Goal: Task Accomplishment & Management: Use online tool/utility

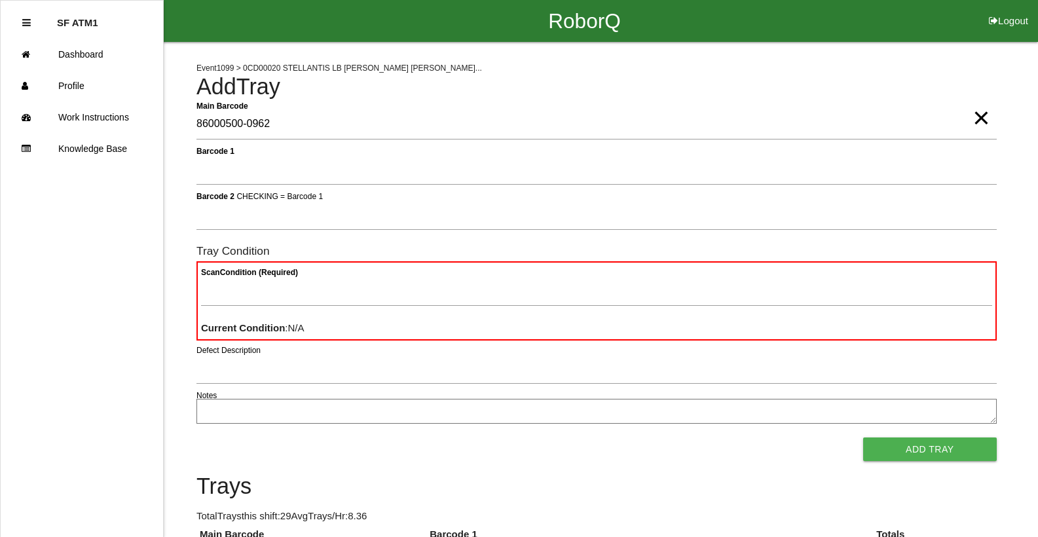
type Barcode "86000500-0962"
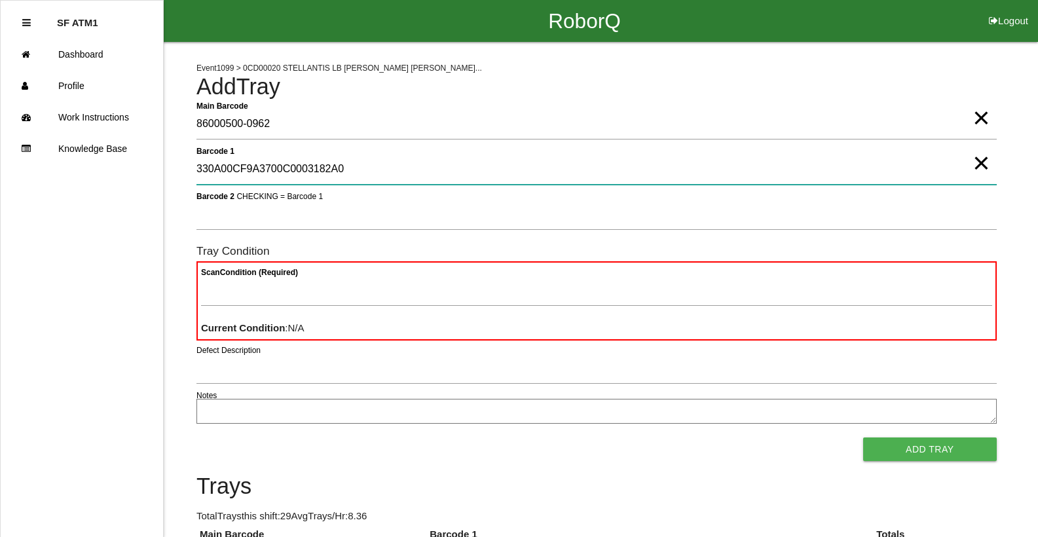
type 1 "330A00CF9A3700C0003182A0"
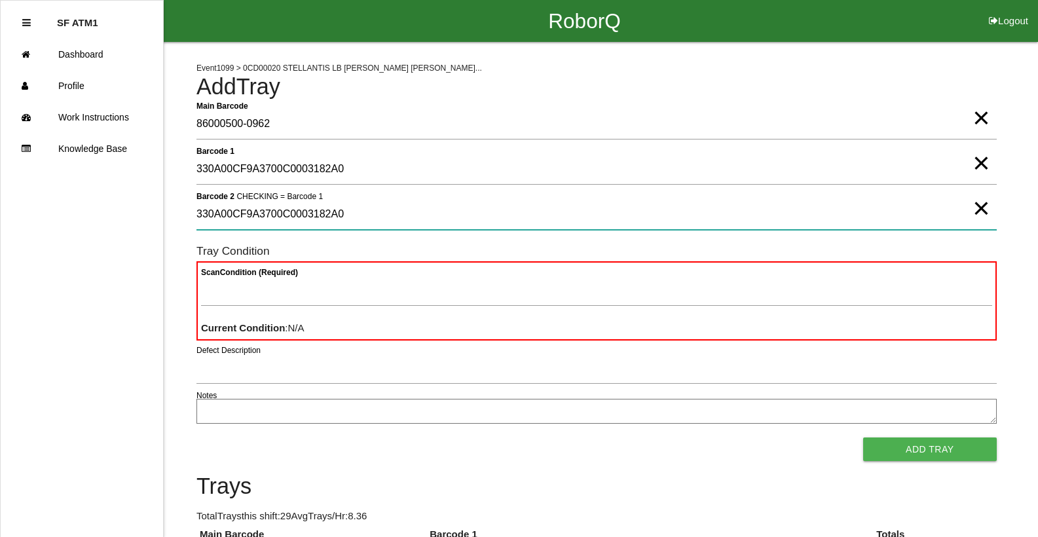
type 2 "330A00CF9A3700C0003182A0"
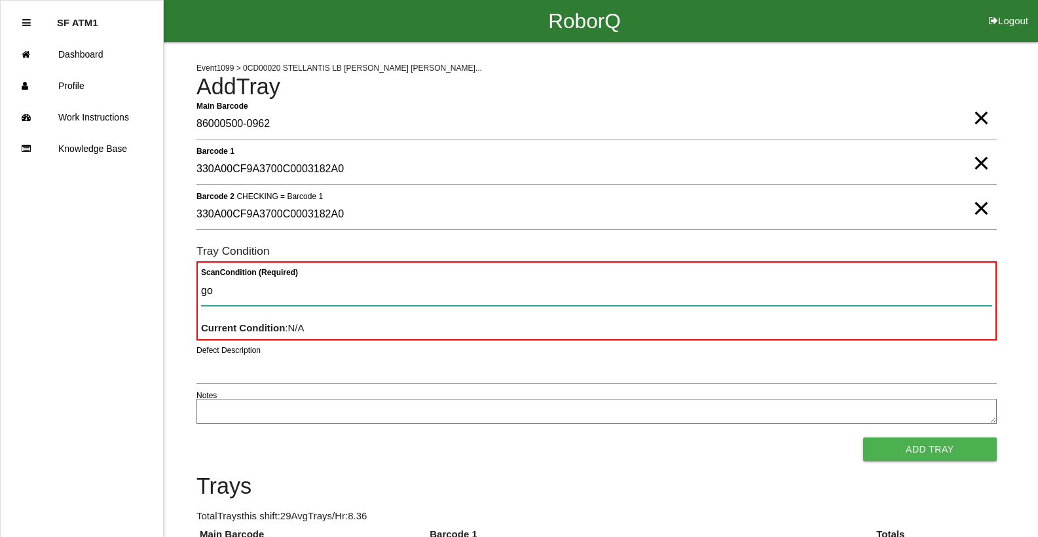
type Condition "goo"
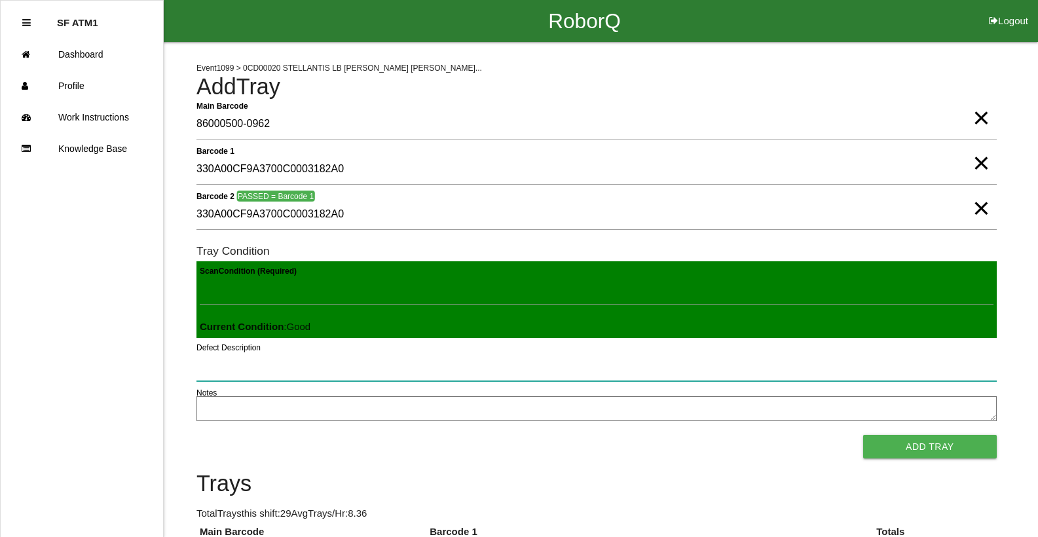
click at [863, 435] on button "Add Tray" at bounding box center [930, 447] width 134 height 24
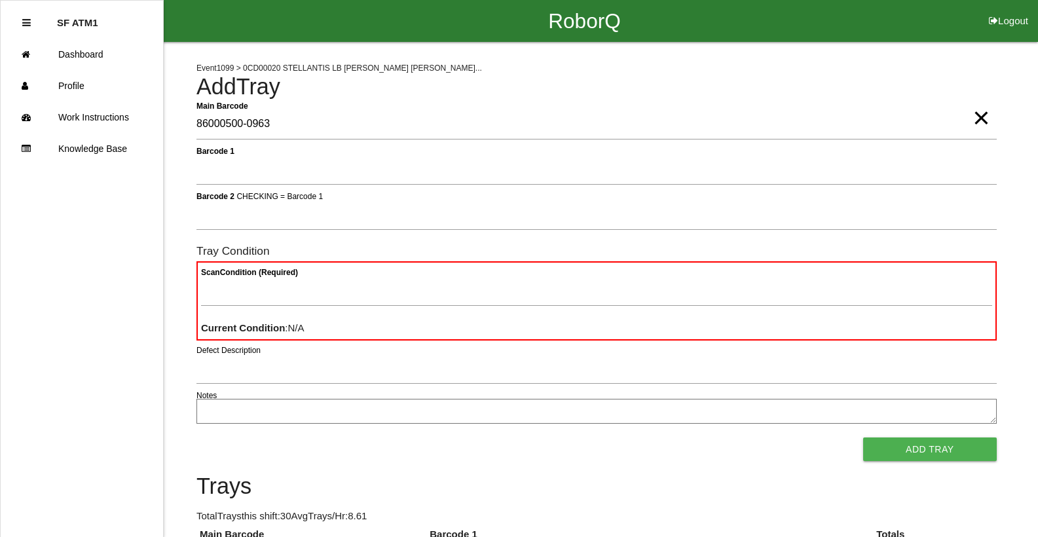
type Barcode "86000500-0963"
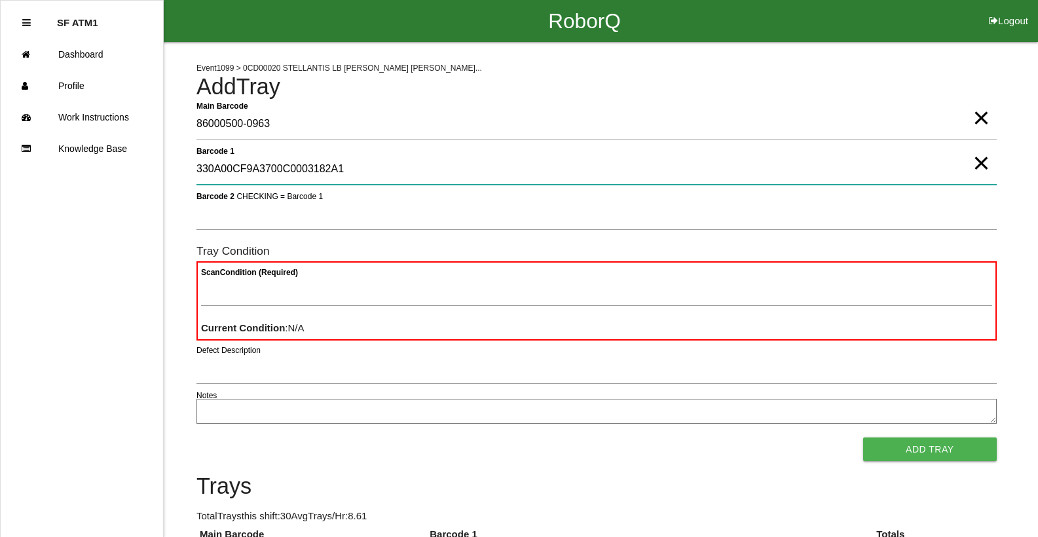
type 1 "330A00CF9A3700C0003182A1"
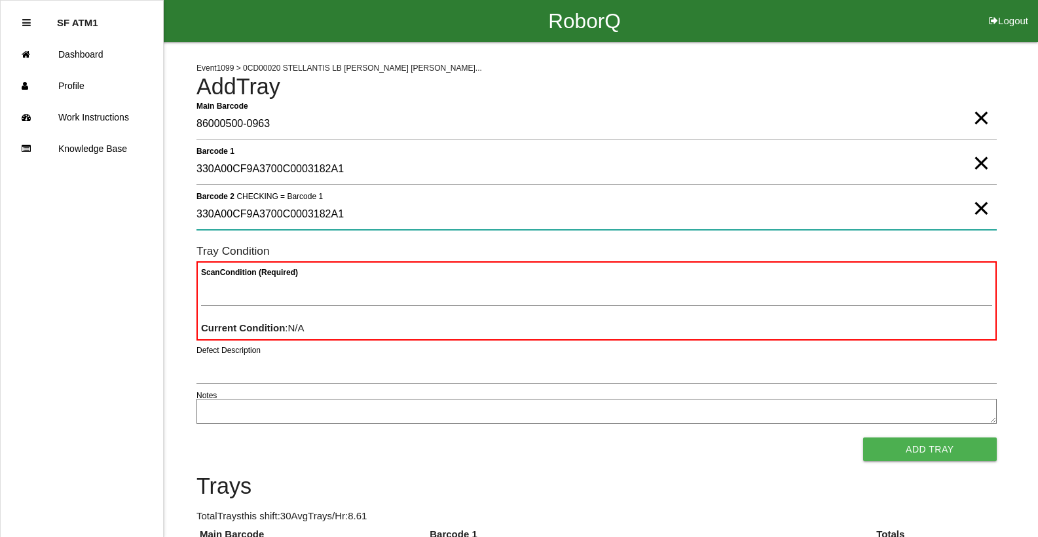
type 2 "330A00CF9A3700C0003182A1"
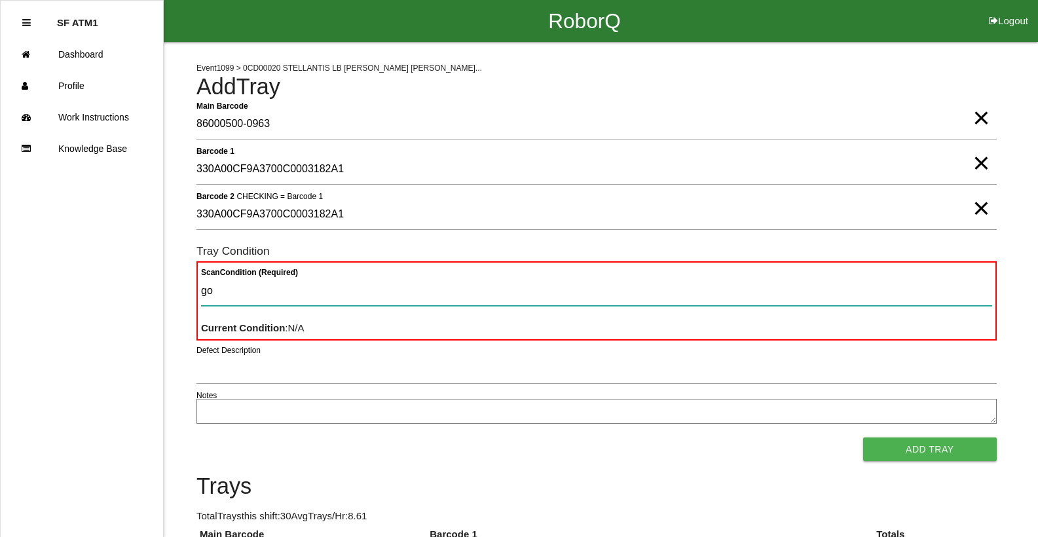
type Condition "goo"
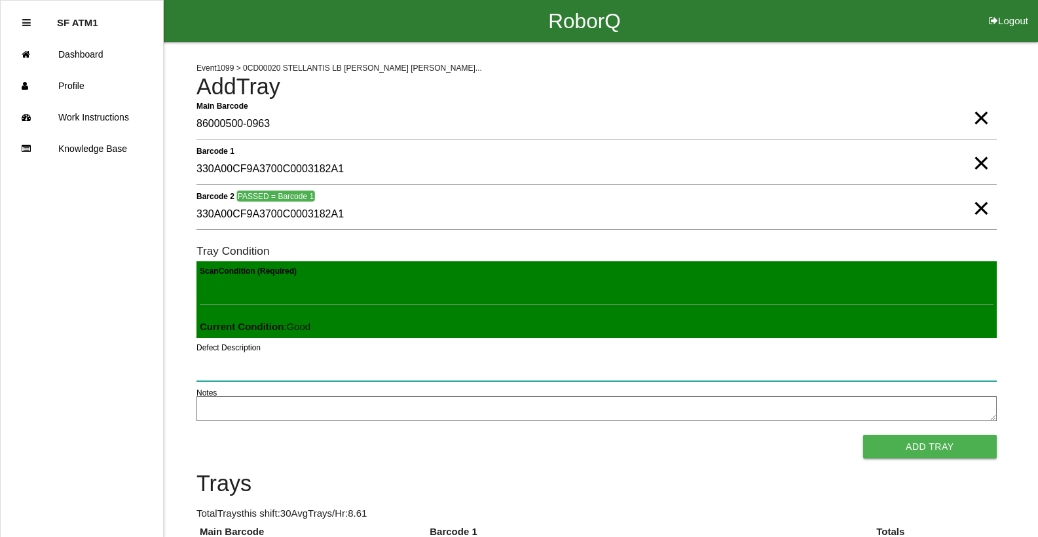
click at [863, 435] on button "Add Tray" at bounding box center [930, 447] width 134 height 24
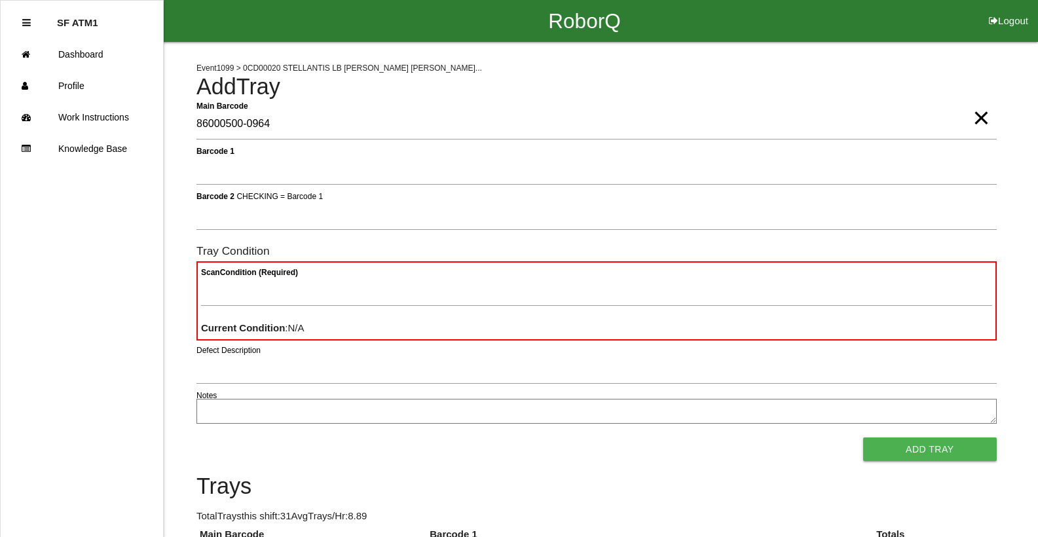
type Barcode "86000500-0964"
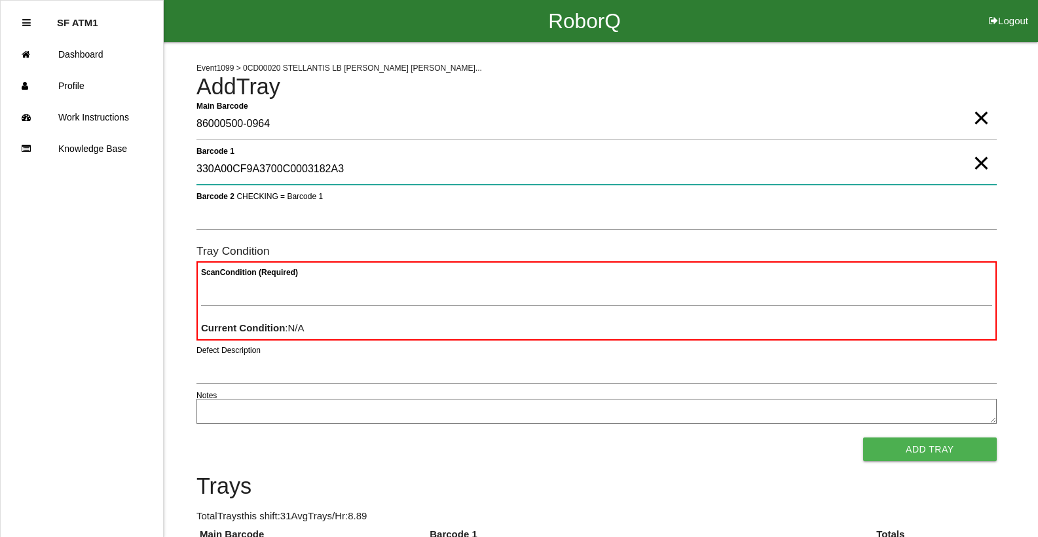
type 1 "330A00CF9A3700C0003182A3"
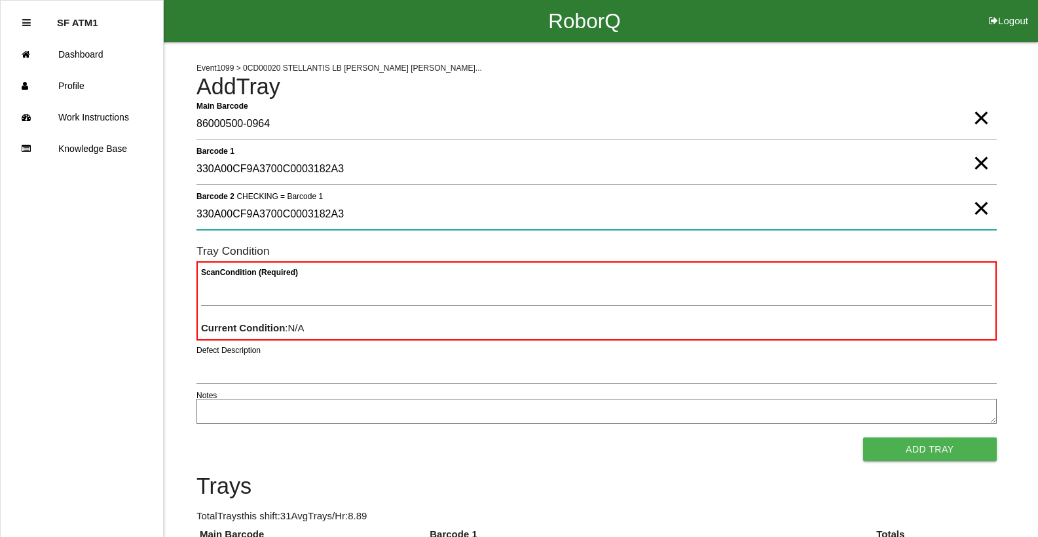
type 2 "330A00CF9A3700C0003182A3"
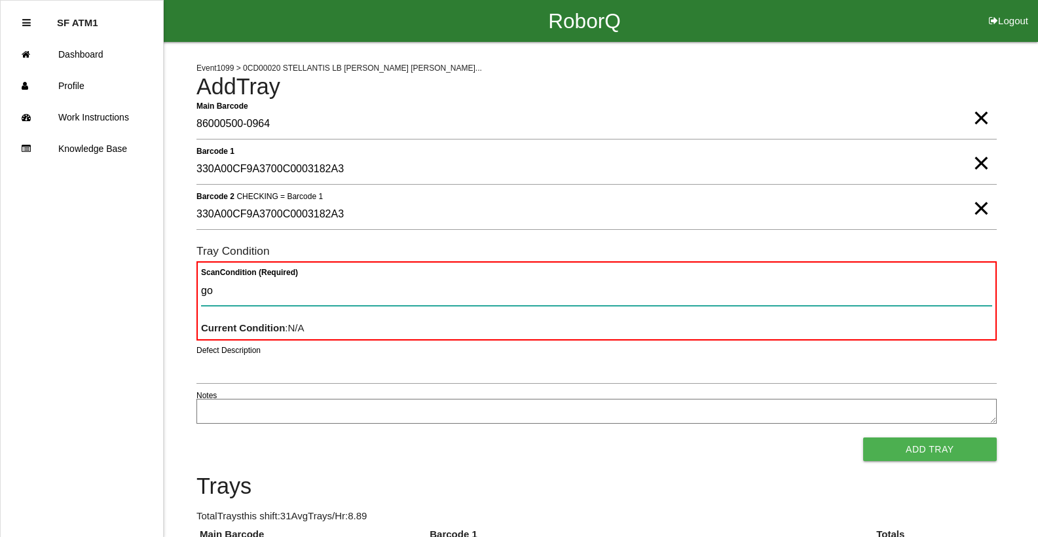
type Condition "goo"
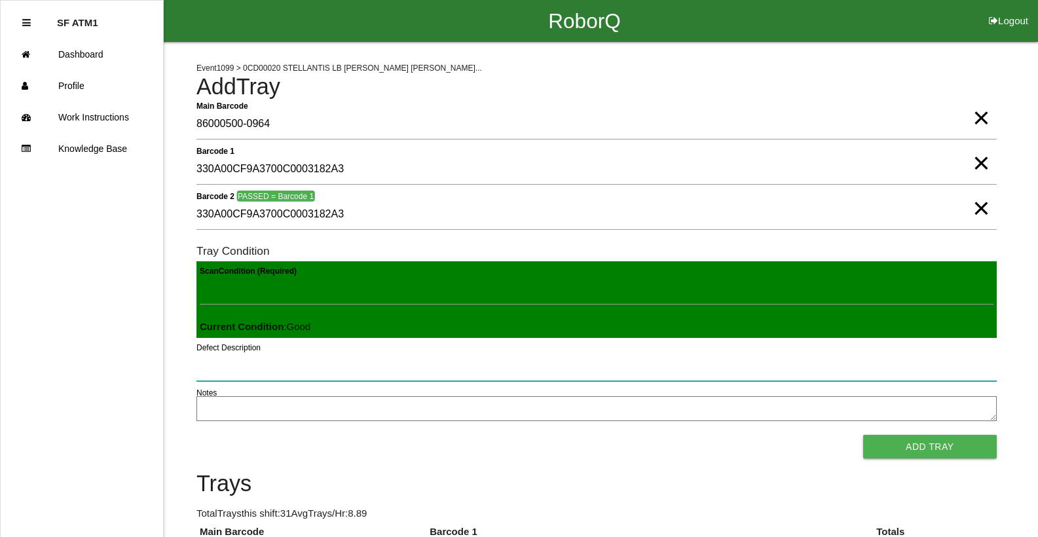
click at [863, 435] on button "Add Tray" at bounding box center [930, 447] width 134 height 24
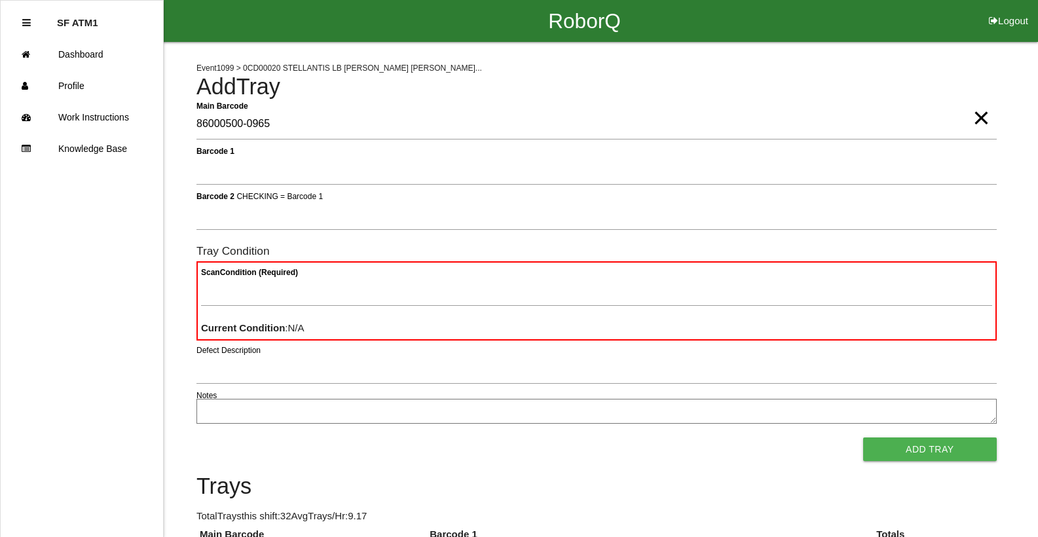
type Barcode "86000500-0965"
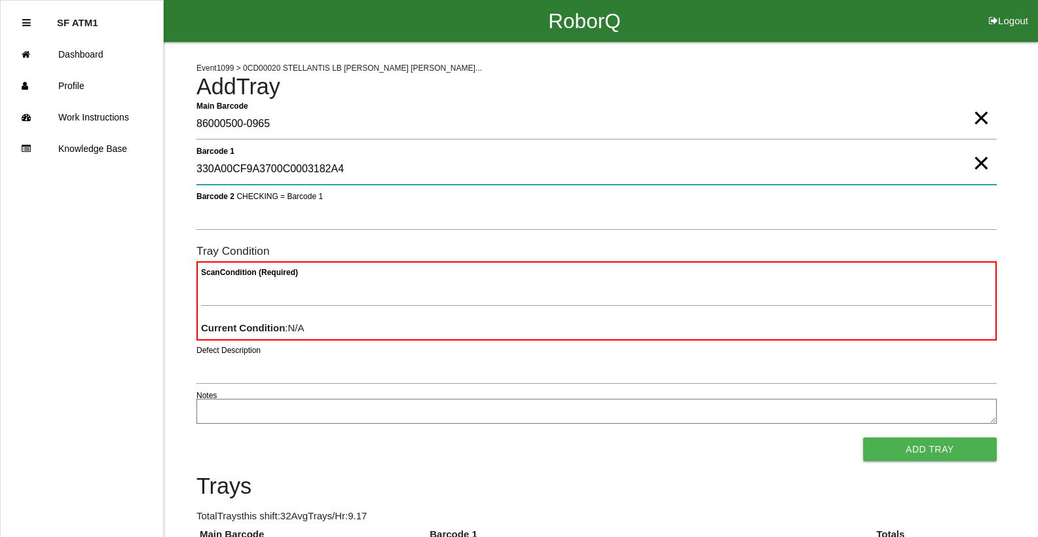
type 1 "330A00CF9A3700C0003182A4"
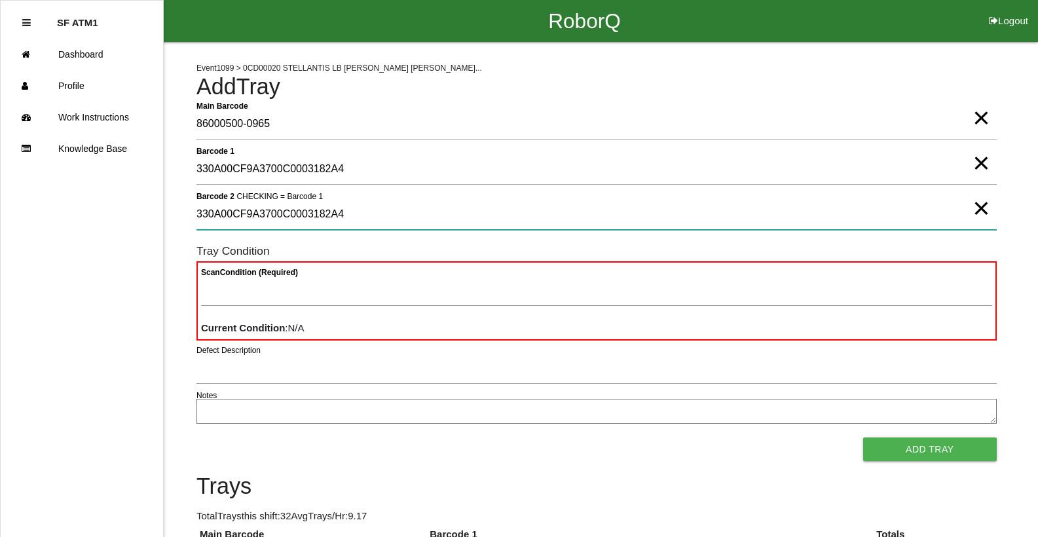
type 2 "330A00CF9A3700C0003182A4"
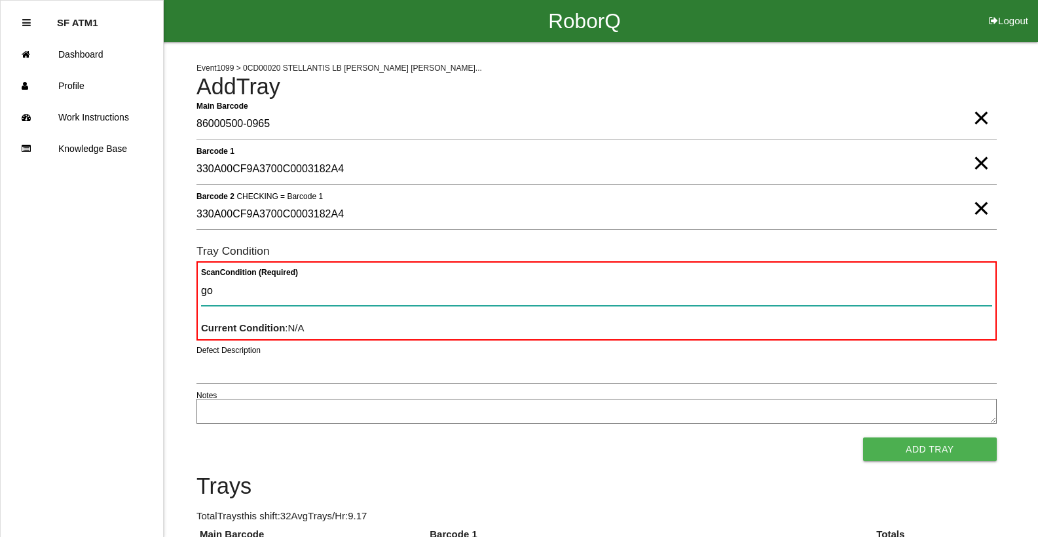
type Condition "goo"
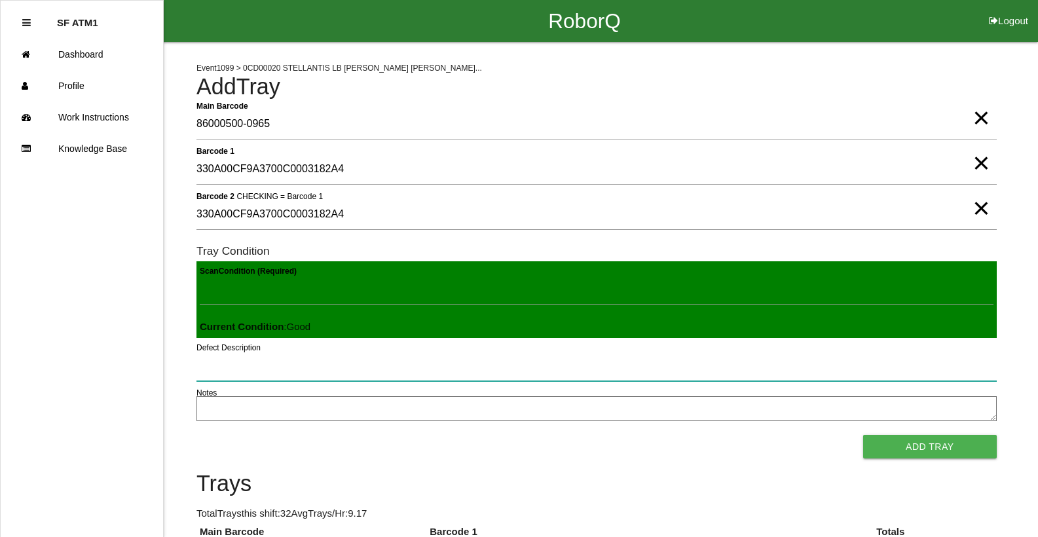
click at [863, 435] on button "Add Tray" at bounding box center [930, 447] width 134 height 24
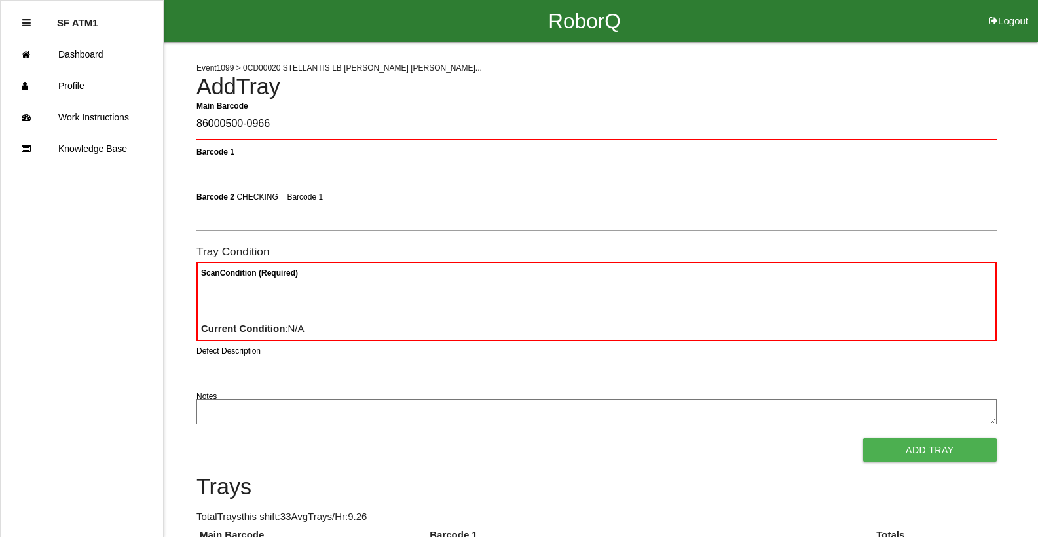
type Barcode "86000500-0966"
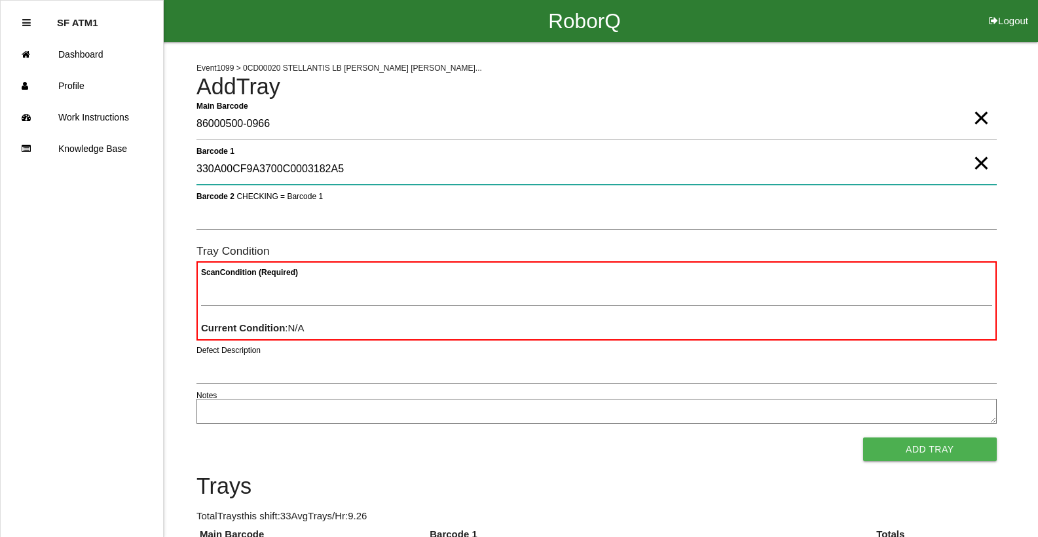
type 1 "330A00CF9A3700C0003182A5"
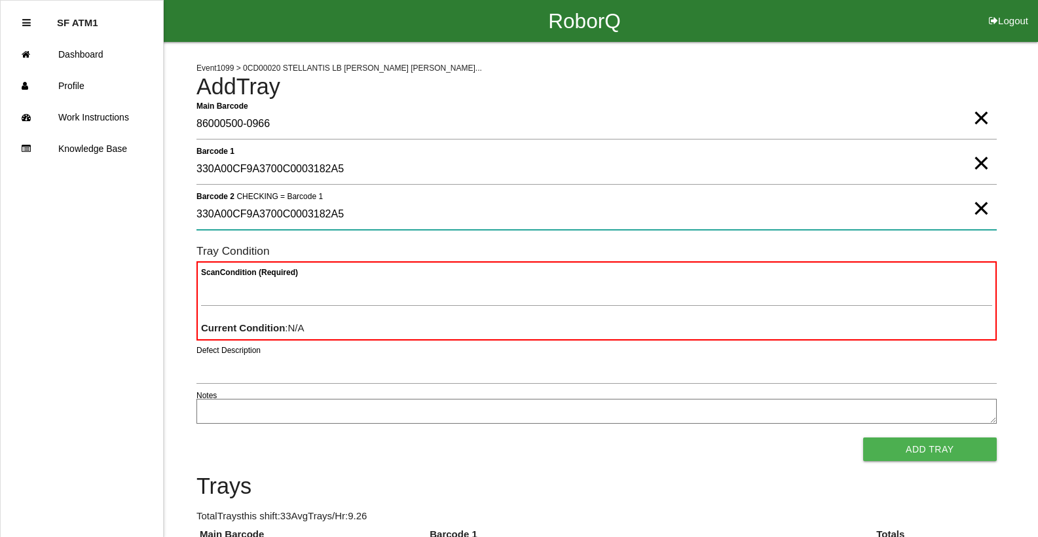
type 2 "330A00CF9A3700C0003182A5"
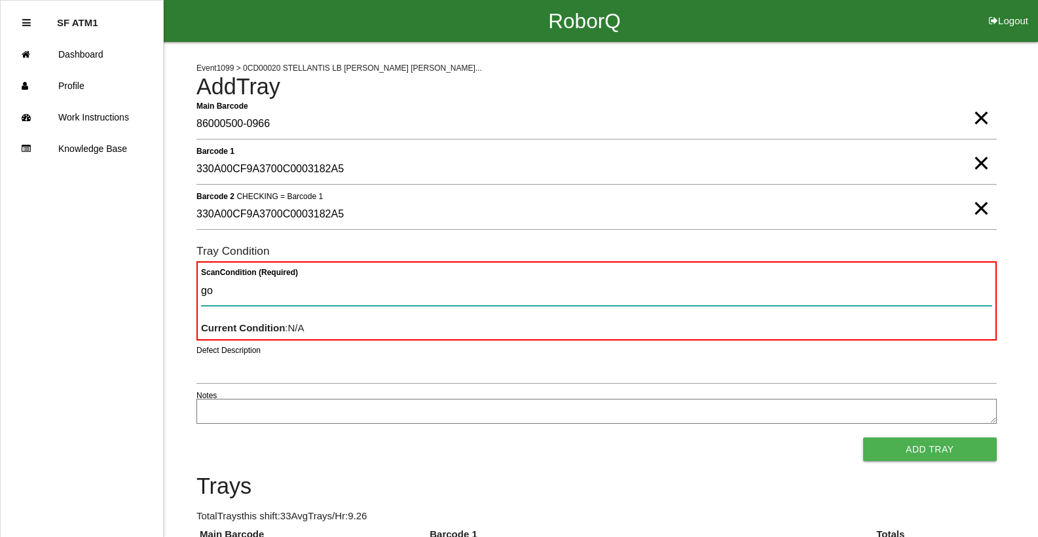
type Condition "goo"
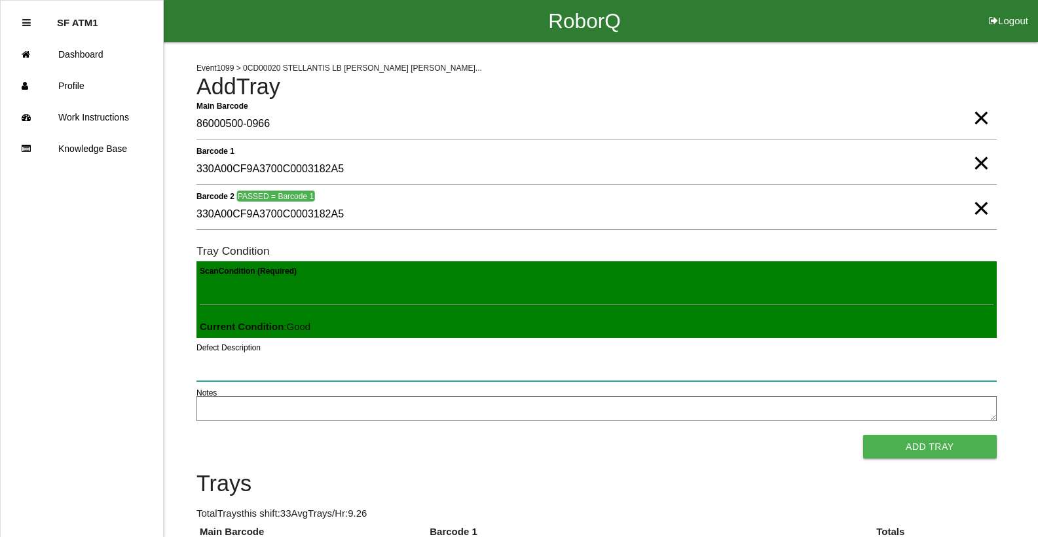
click button "Add Tray" at bounding box center [930, 447] width 134 height 24
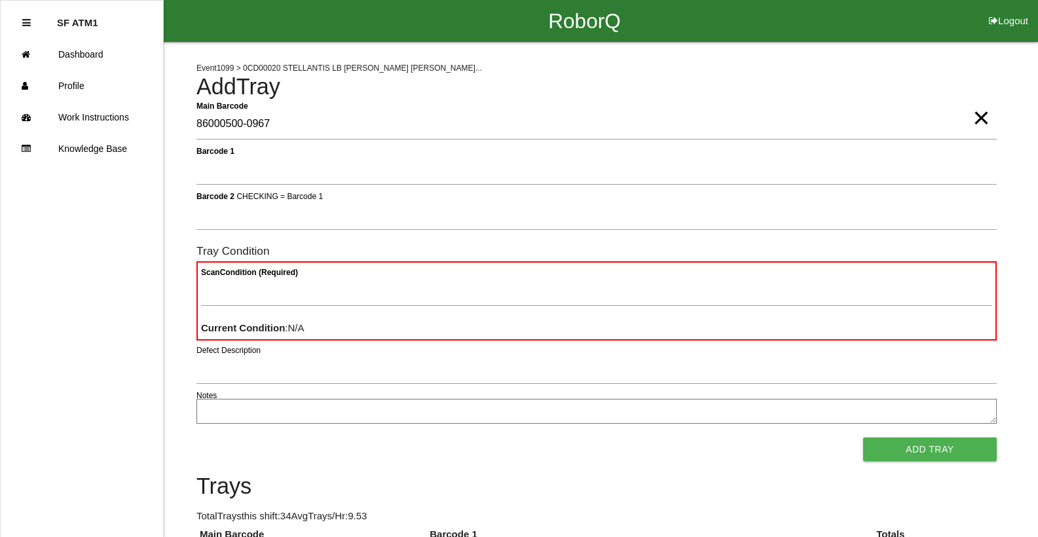
type Barcode "86000500-0967"
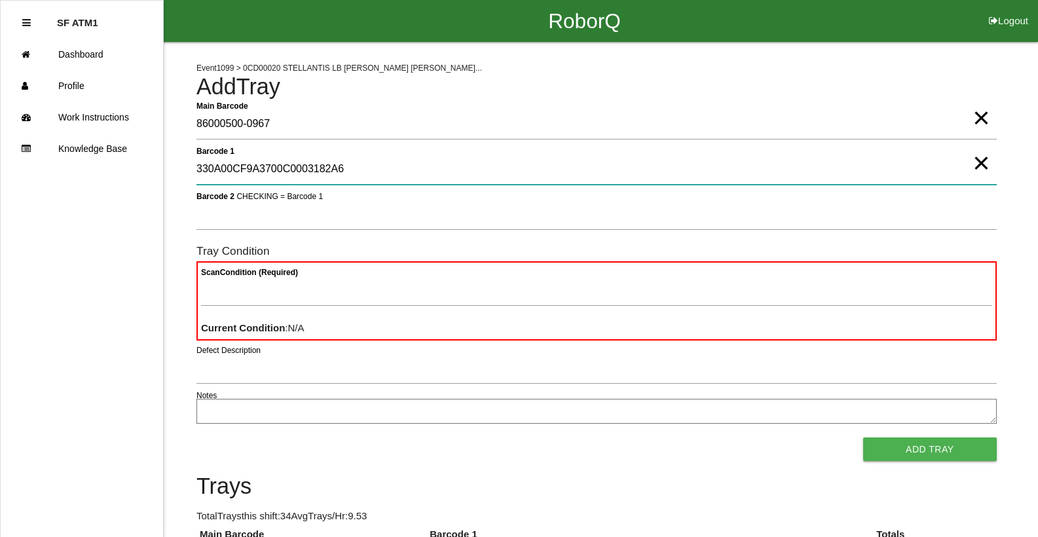
type 1 "330A00CF9A3700C0003182A6"
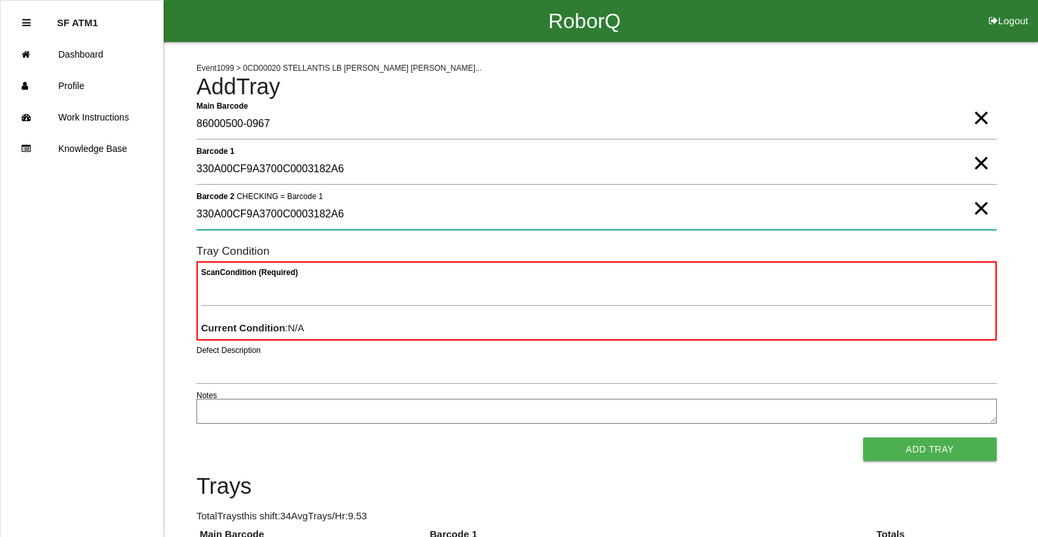
type 2 "330A00CF9A3700C0003182A6"
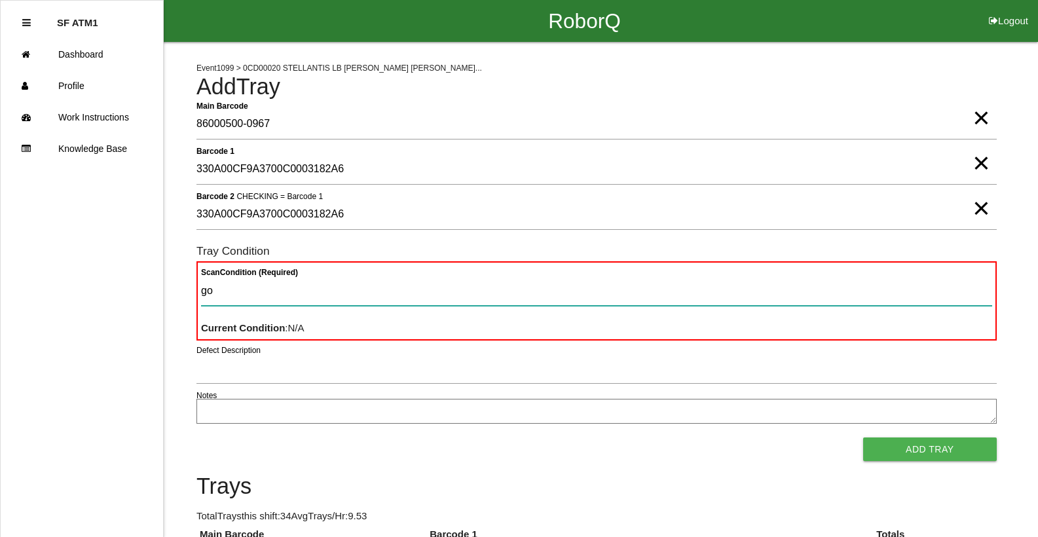
type Condition "goo"
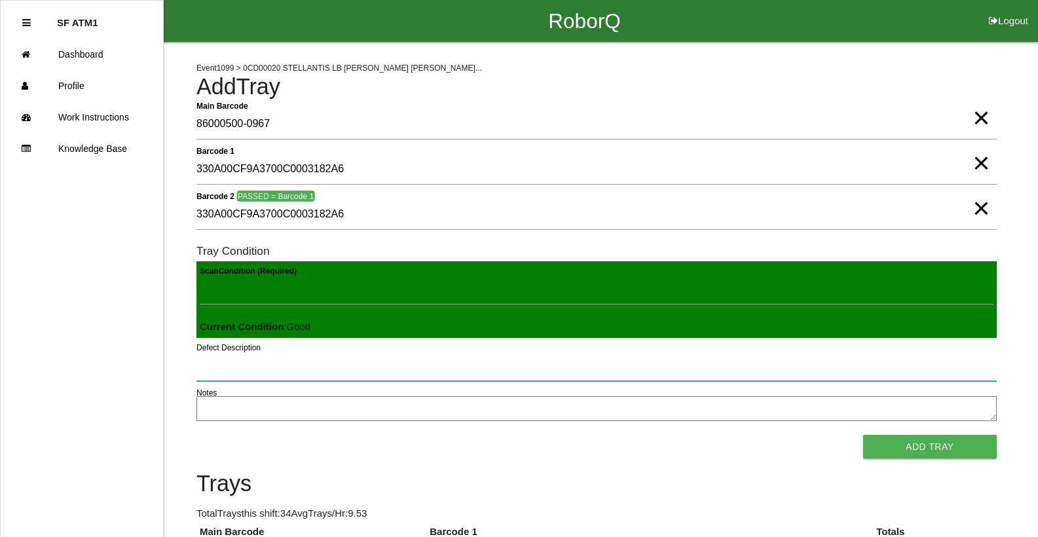
click at [863, 435] on button "Add Tray" at bounding box center [930, 447] width 134 height 24
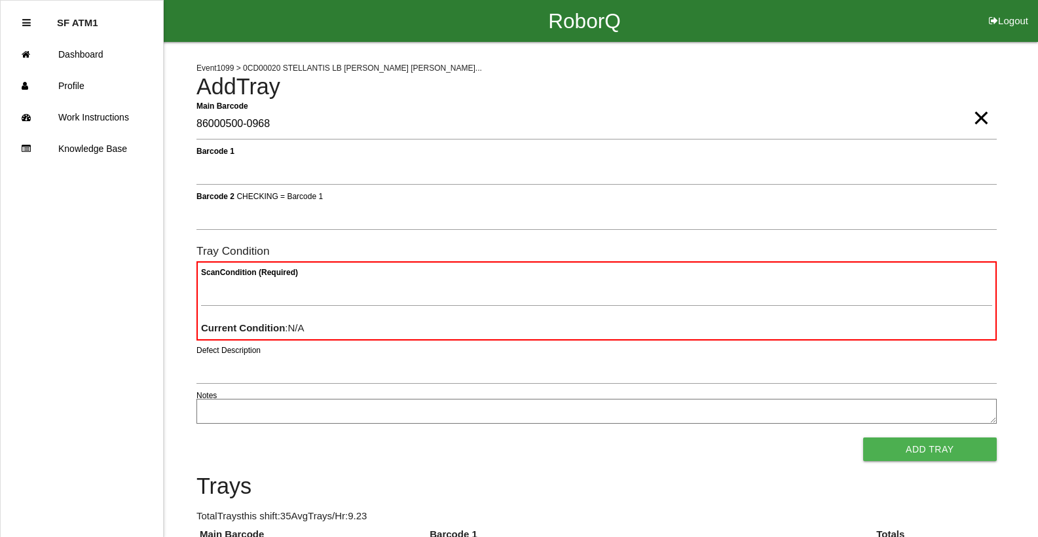
type Barcode "86000500-0968"
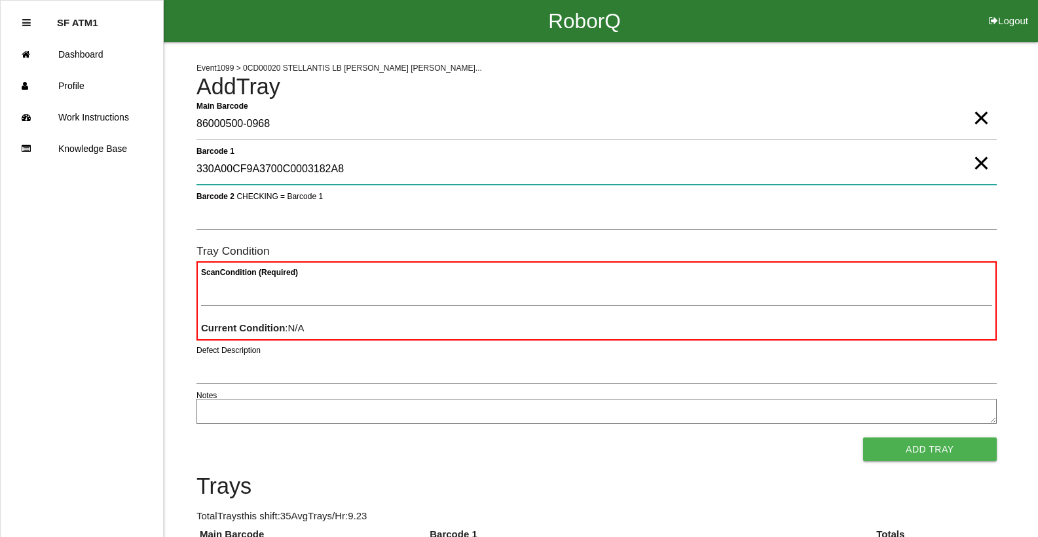
type 1 "330A00CF9A3700C0003182A8"
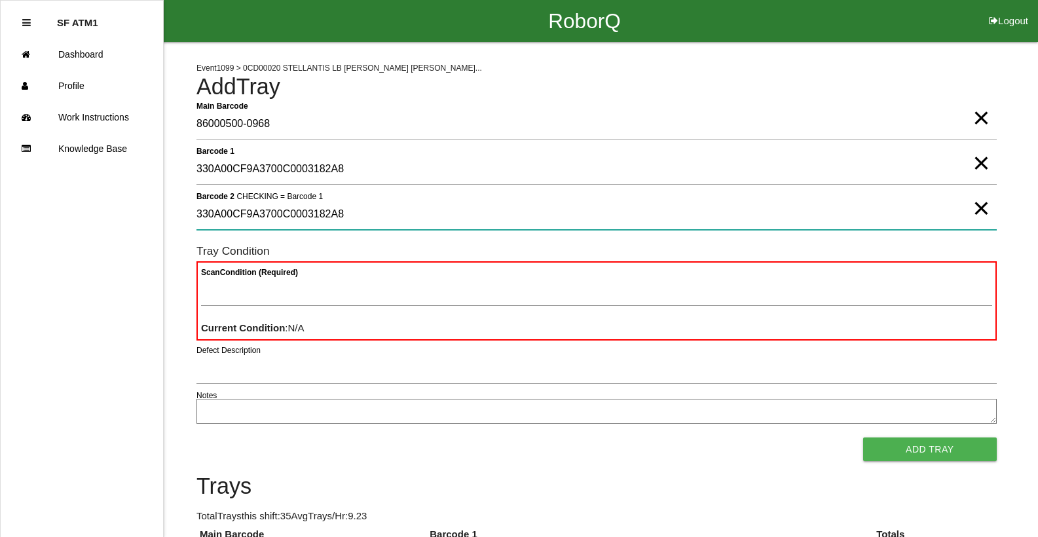
type 2 "330A00CF9A3700C0003182A8"
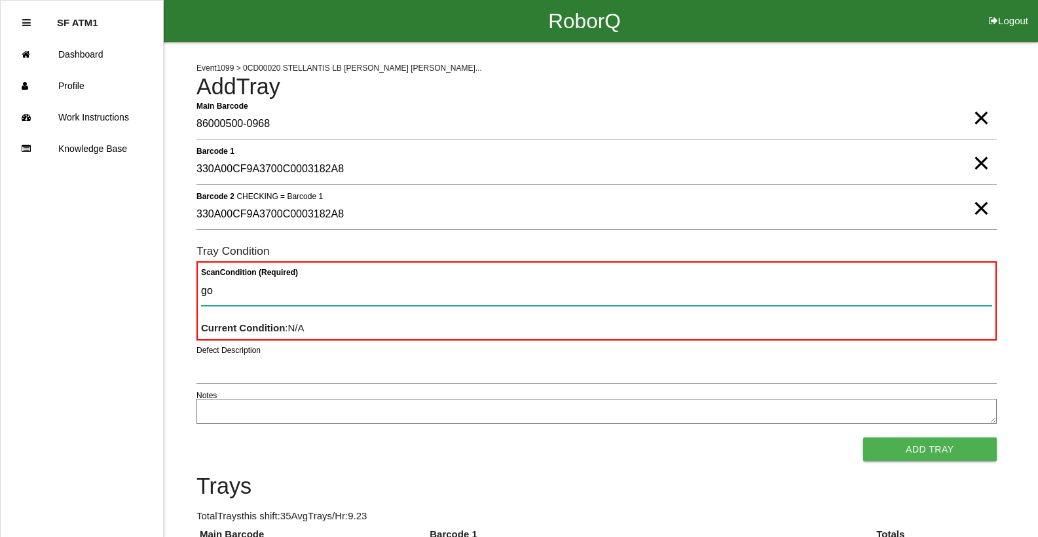
type Condition "goo"
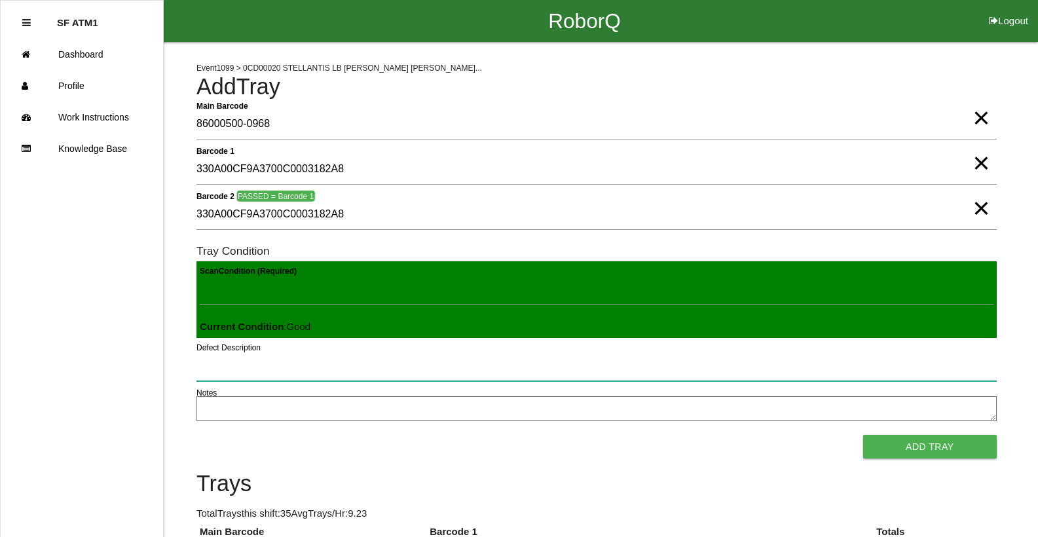
click at [863, 435] on button "Add Tray" at bounding box center [930, 447] width 134 height 24
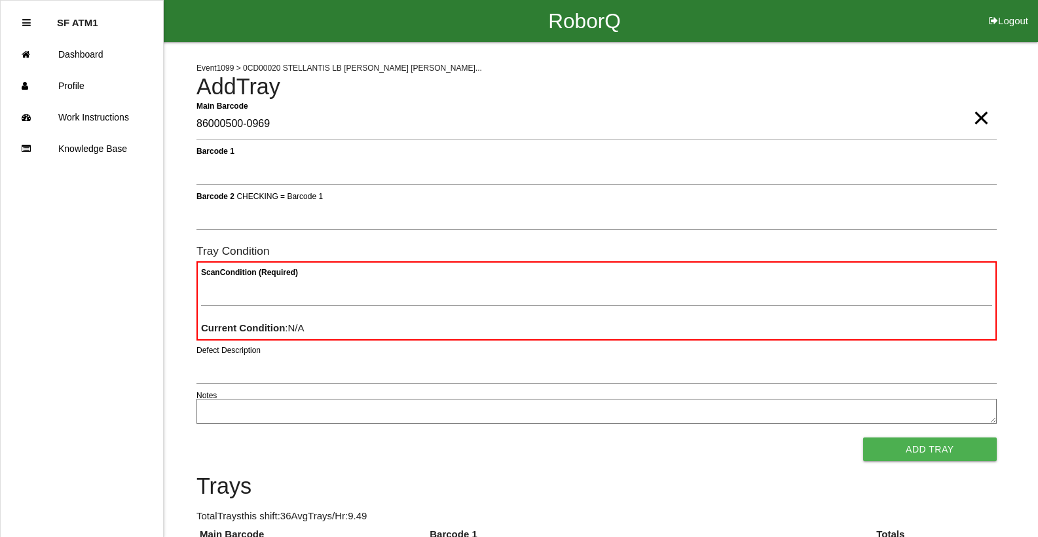
type Barcode "86000500-0969"
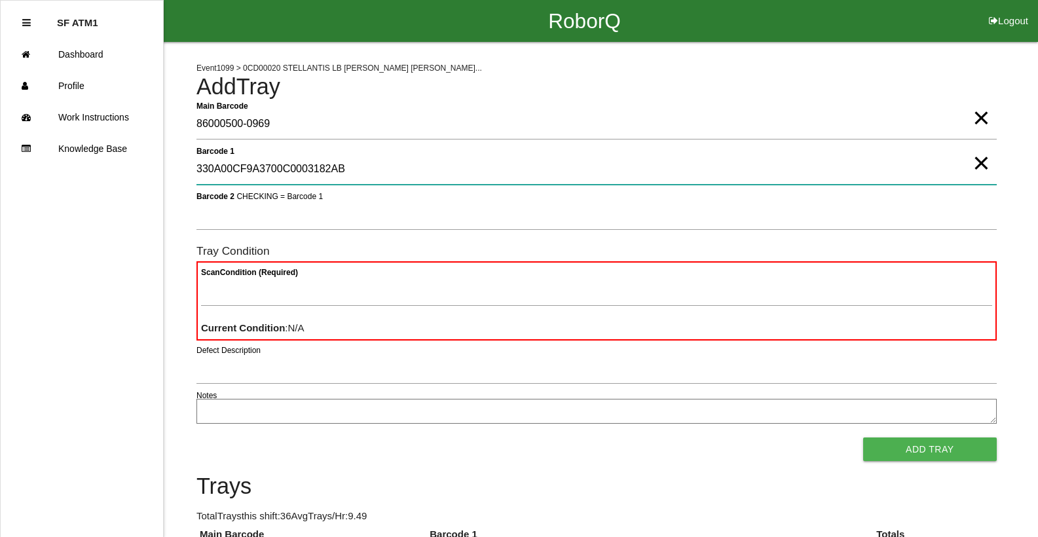
type 1 "330A00CF9A3700C0003182AB"
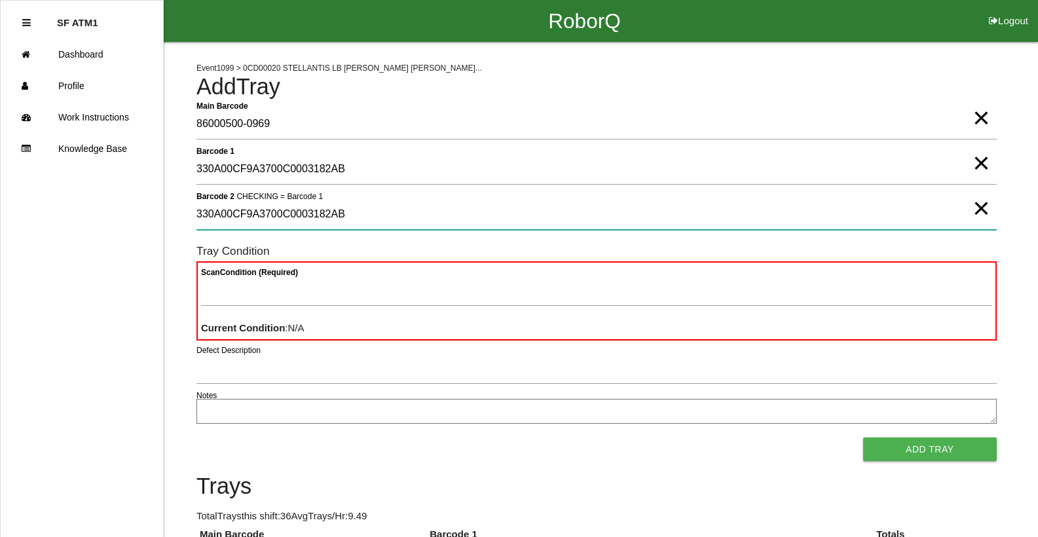
type 2 "330A00CF9A3700C0003182AB"
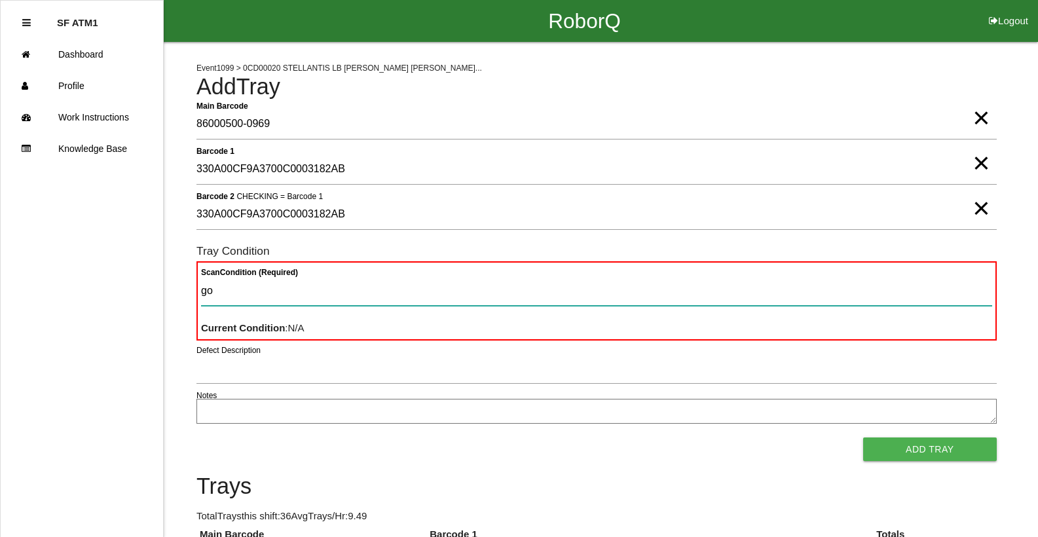
type Condition "goo"
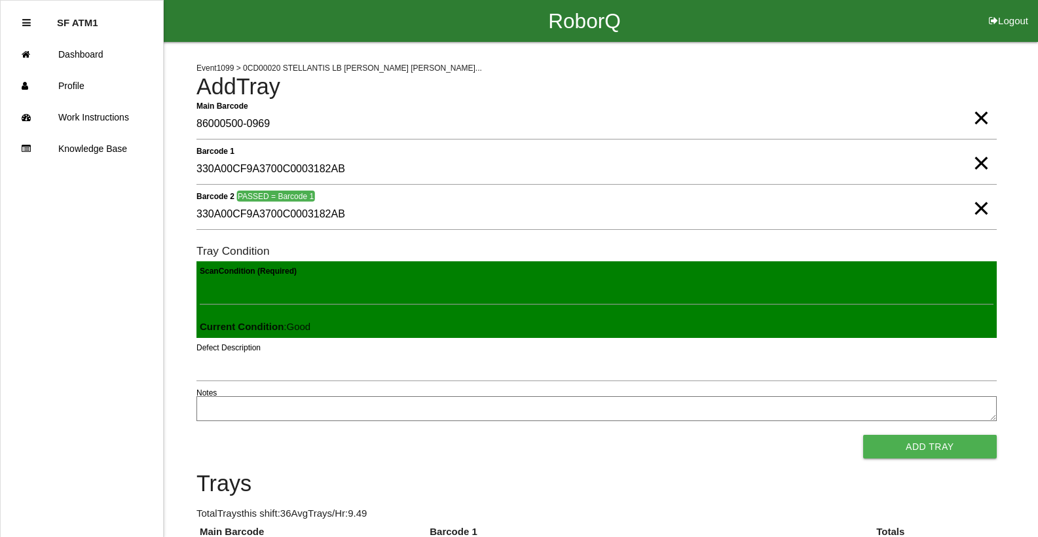
click at [863, 435] on button "Add Tray" at bounding box center [930, 447] width 134 height 24
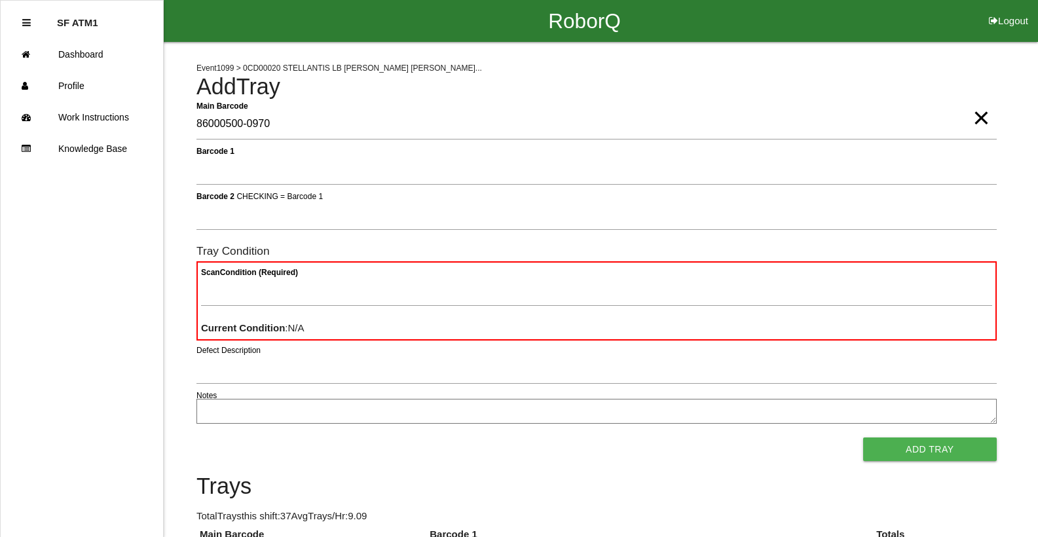
type Barcode "86000500-0970"
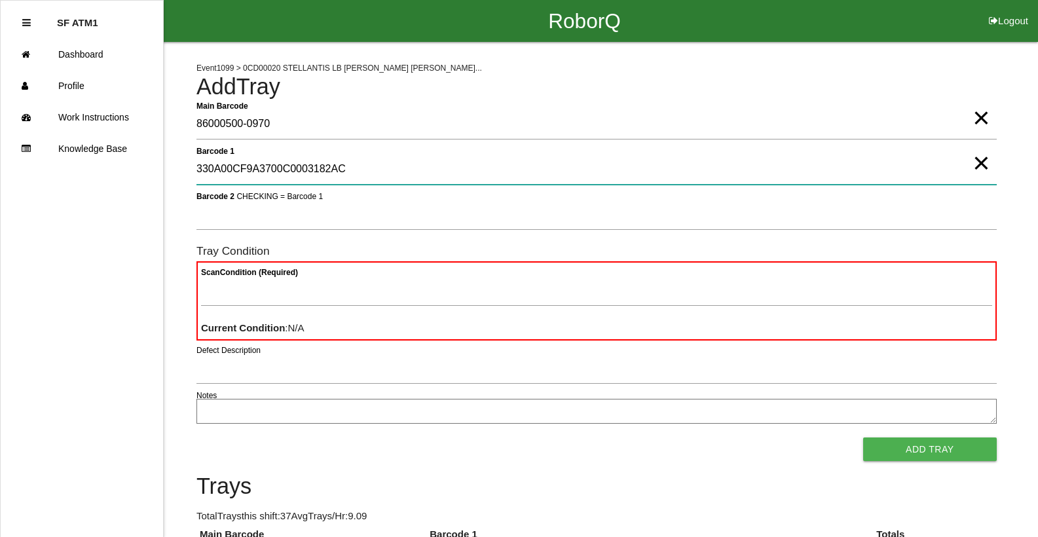
type 1 "330A00CF9A3700C0003182AC"
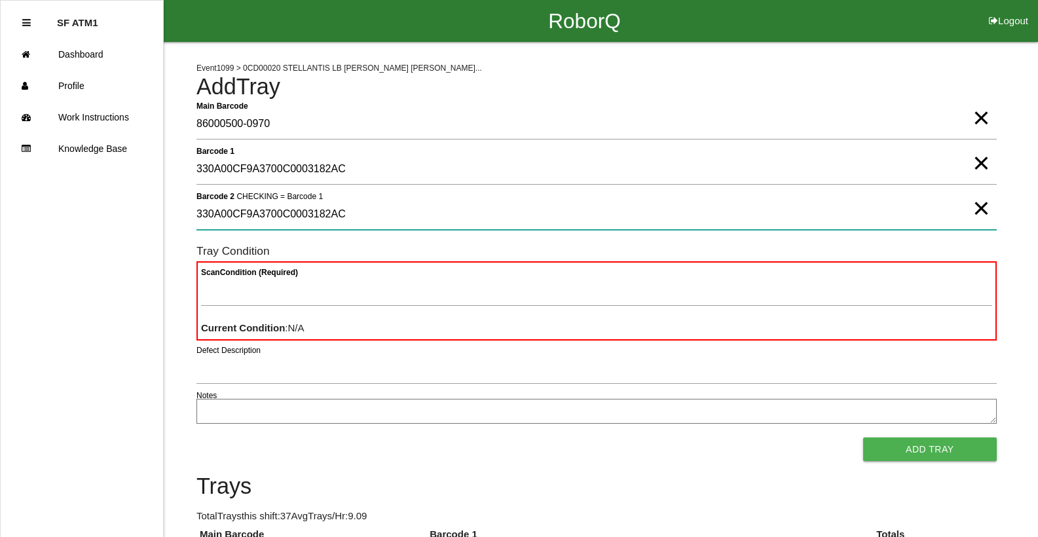
type 2 "330A00CF9A3700C0003182AC"
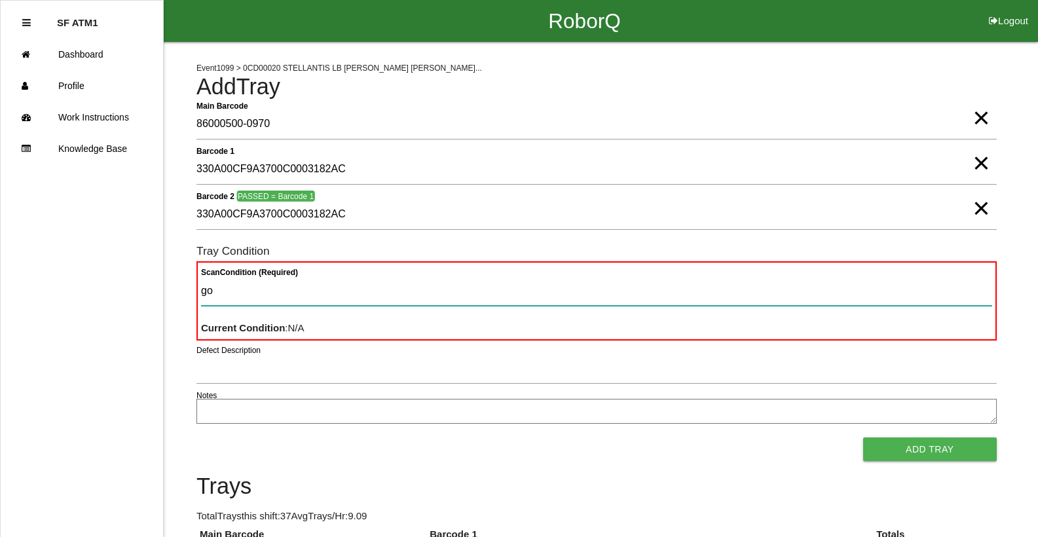
type Condition "goo"
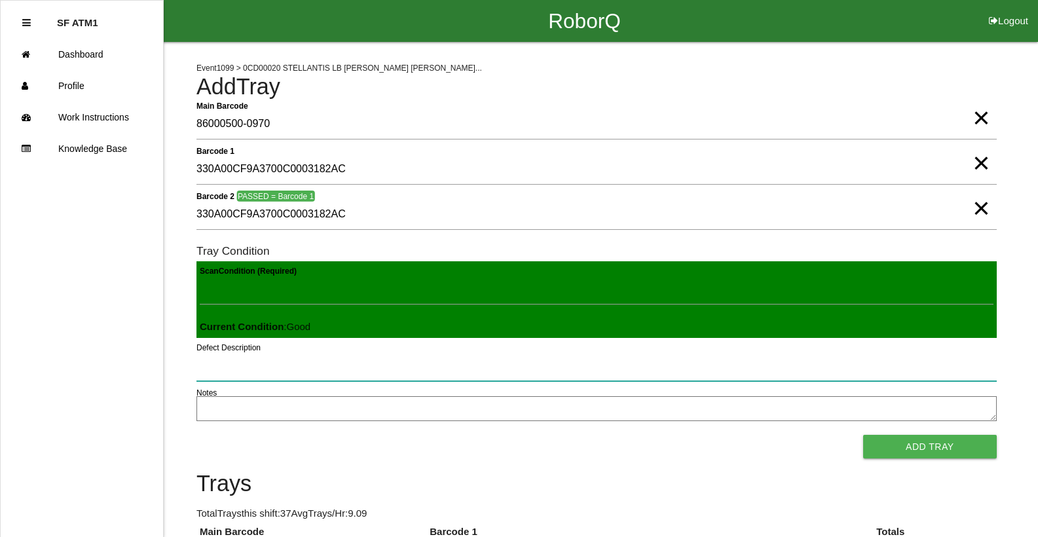
click at [863, 435] on button "Add Tray" at bounding box center [930, 447] width 134 height 24
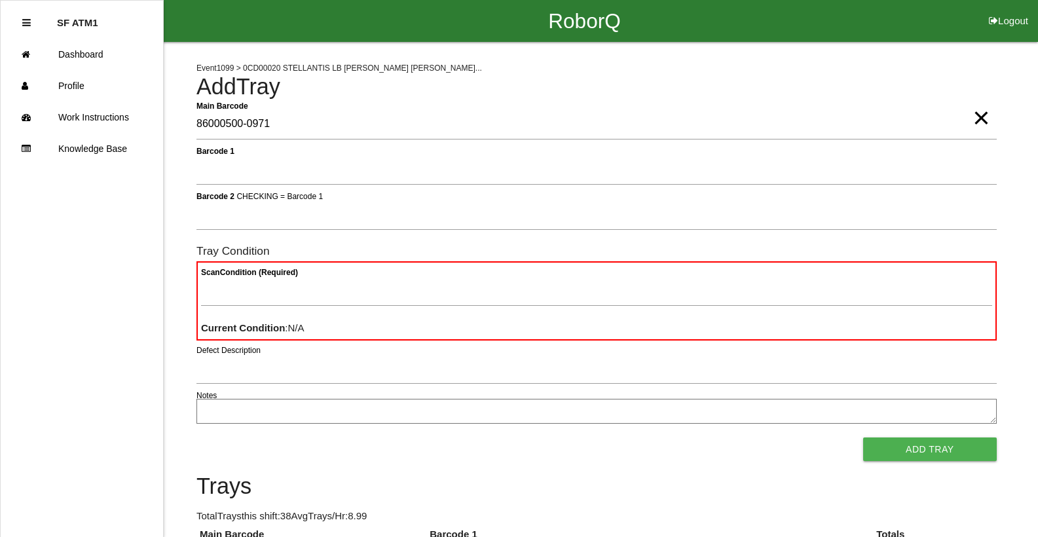
type Barcode "86000500-0971"
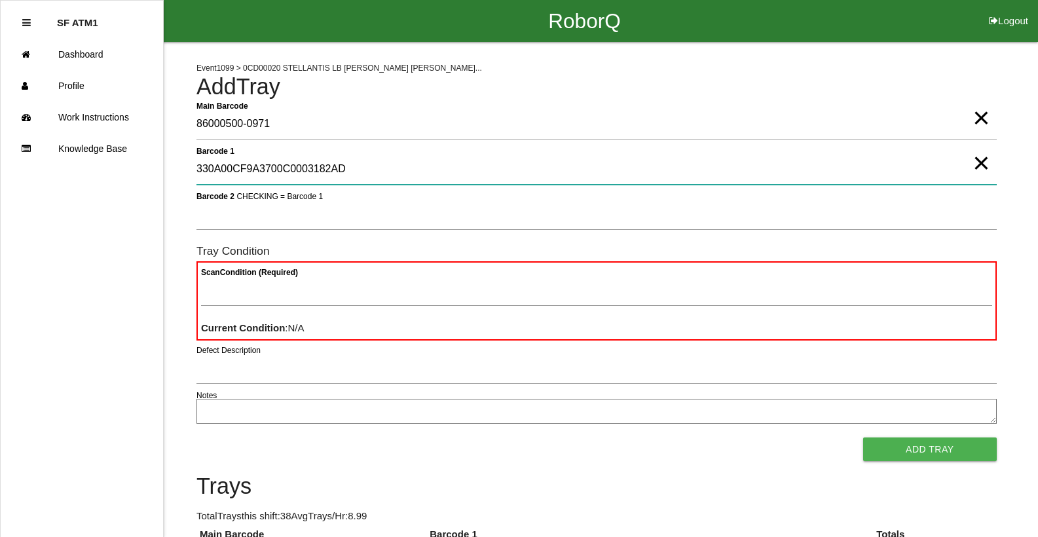
type 1 "330A00CF9A3700C0003182AD"
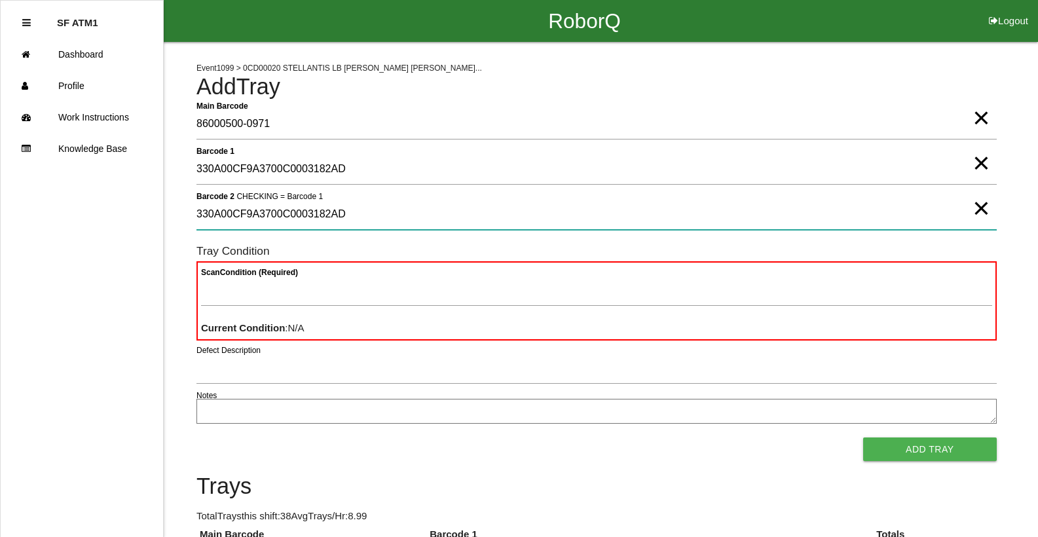
type 2 "330A00CF9A3700C0003182AD"
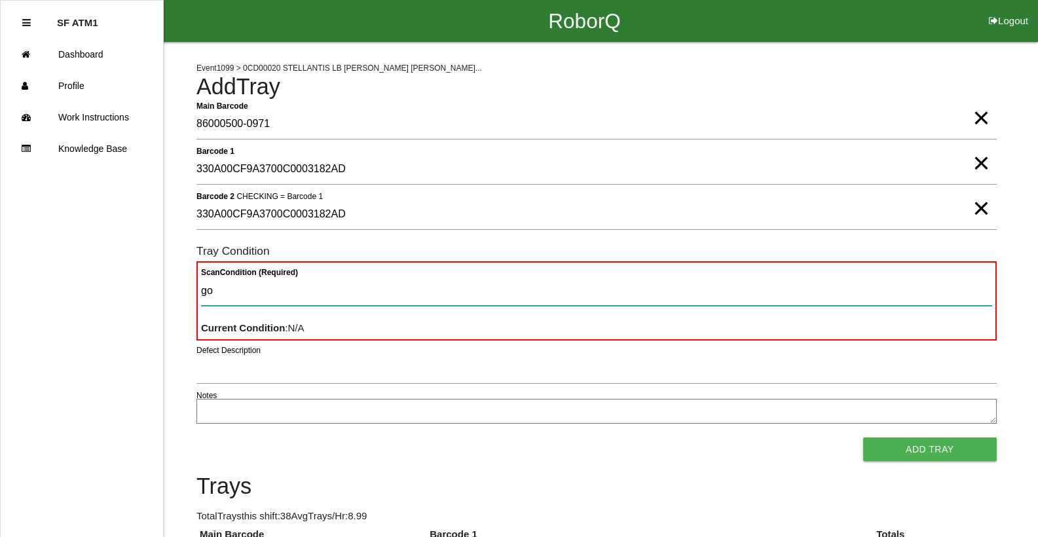
type Condition "goo"
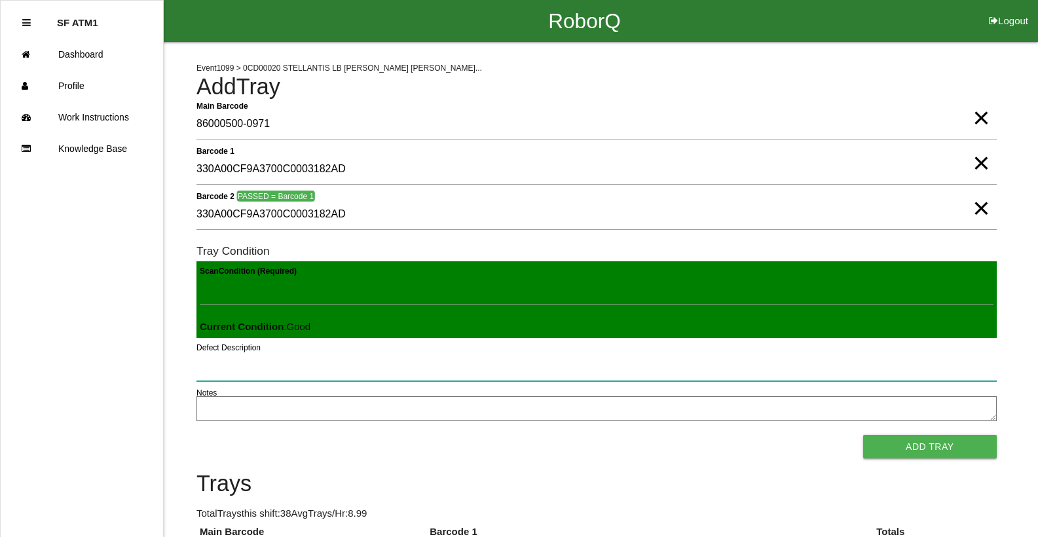
click at [863, 435] on button "Add Tray" at bounding box center [930, 447] width 134 height 24
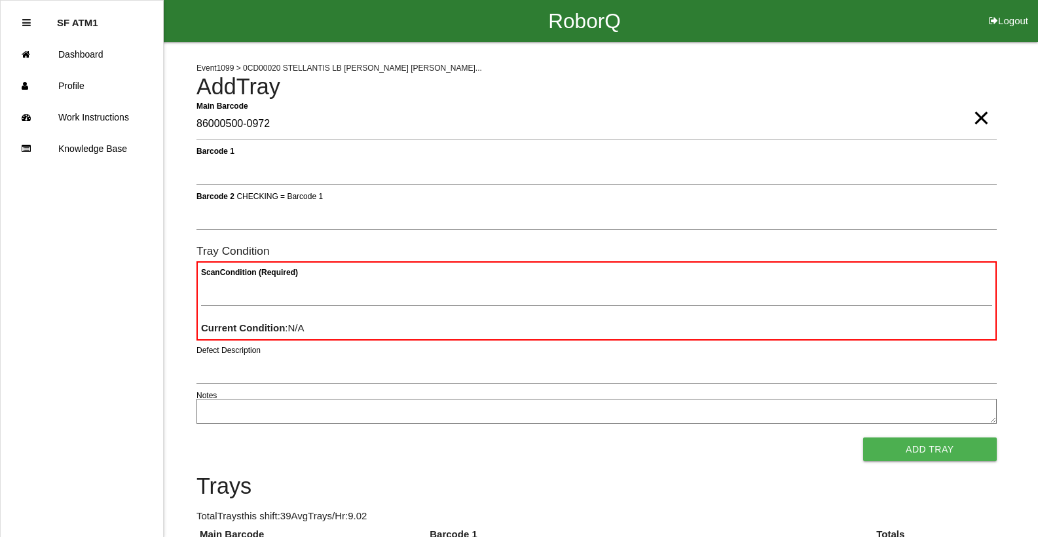
type Barcode "86000500-0972"
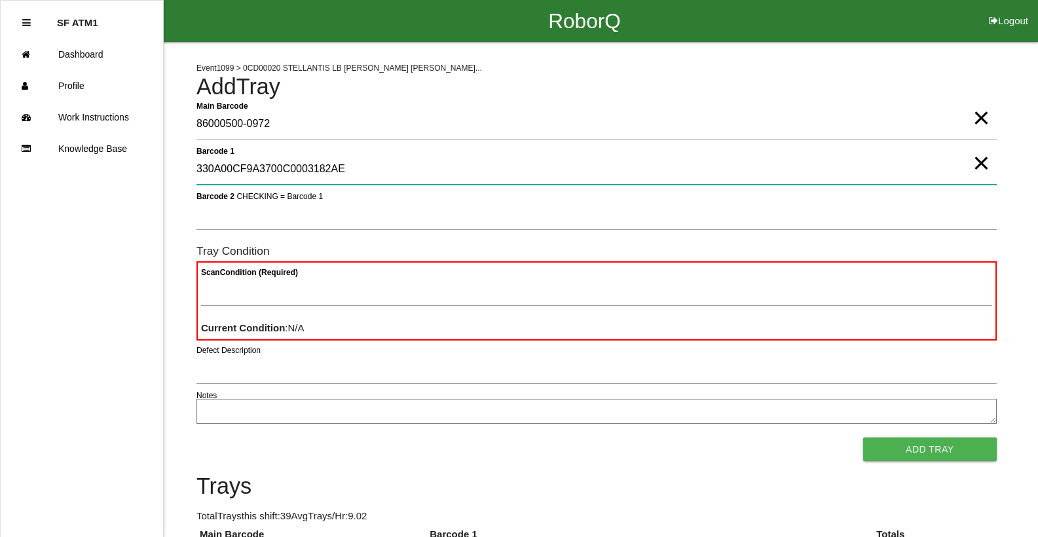
type 1 "330A00CF9A3700C0003182AE"
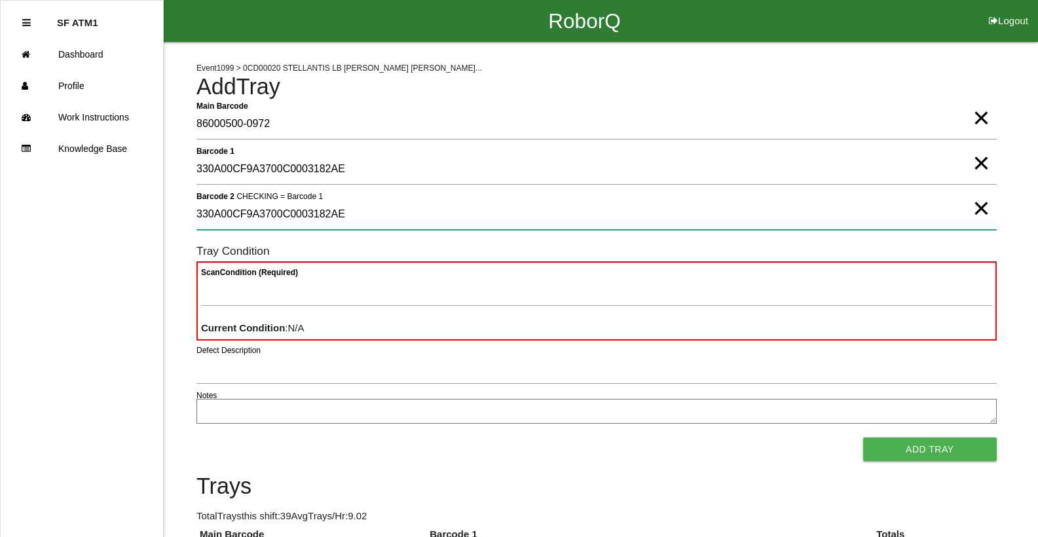
type 2 "330A00CF9A3700C0003182AE"
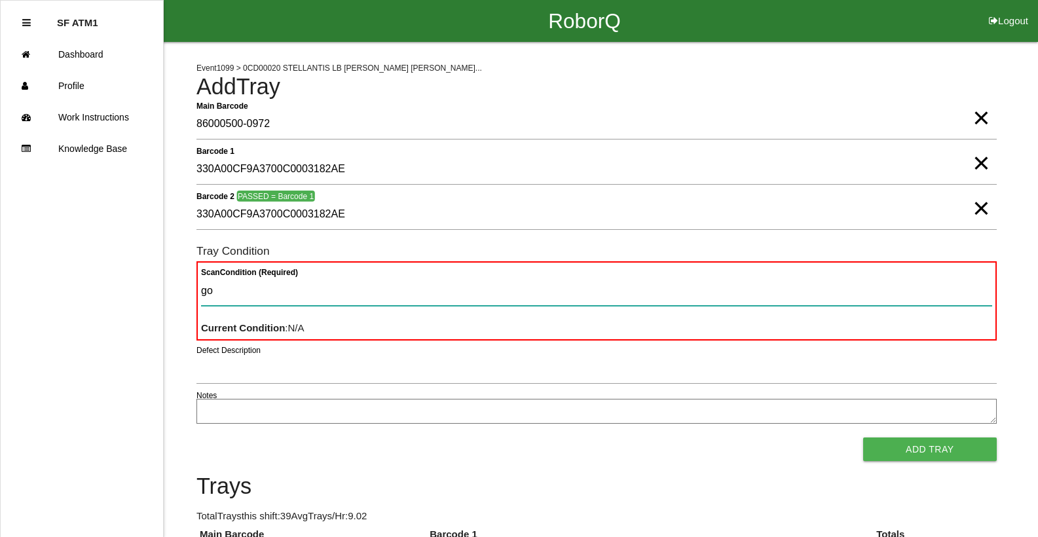
type Condition "goo"
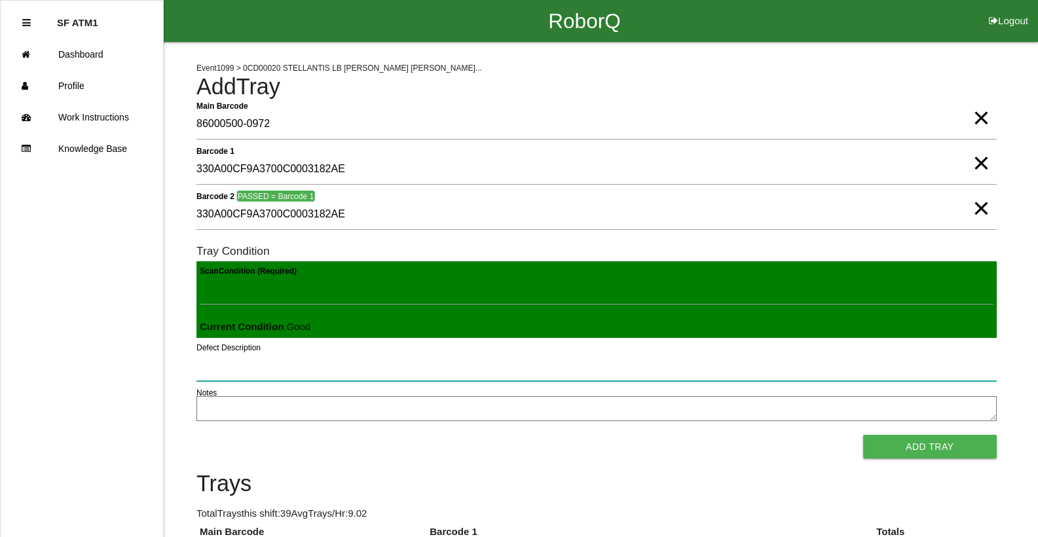
click at [863, 435] on button "Add Tray" at bounding box center [930, 447] width 134 height 24
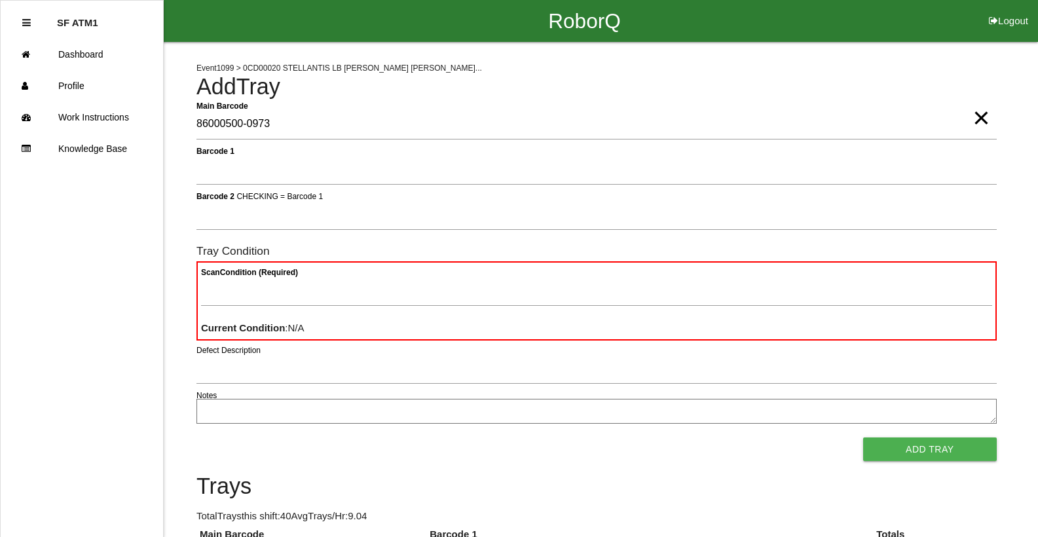
type Barcode "86000500-0973"
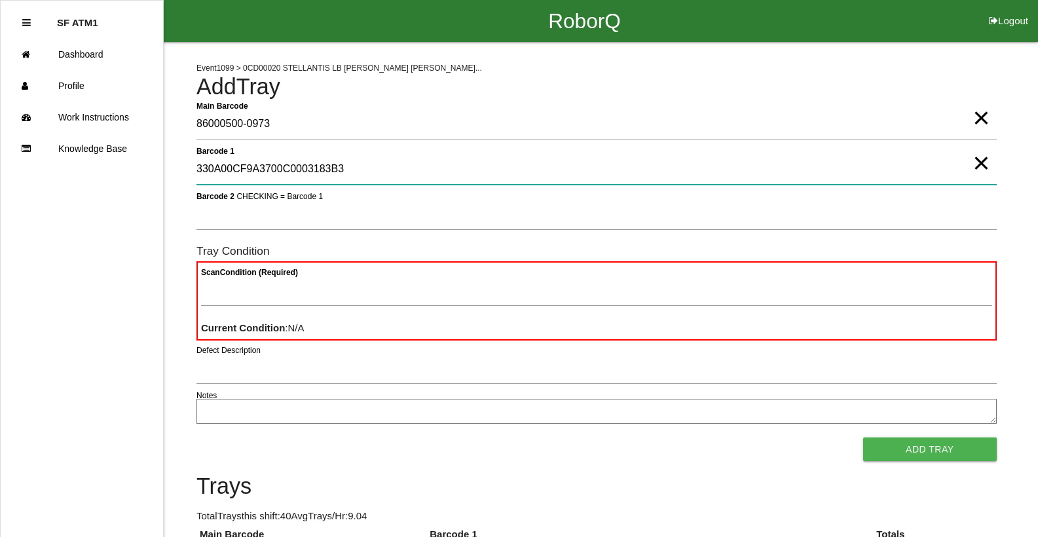
type 1 "330A00CF9A3700C0003183B3"
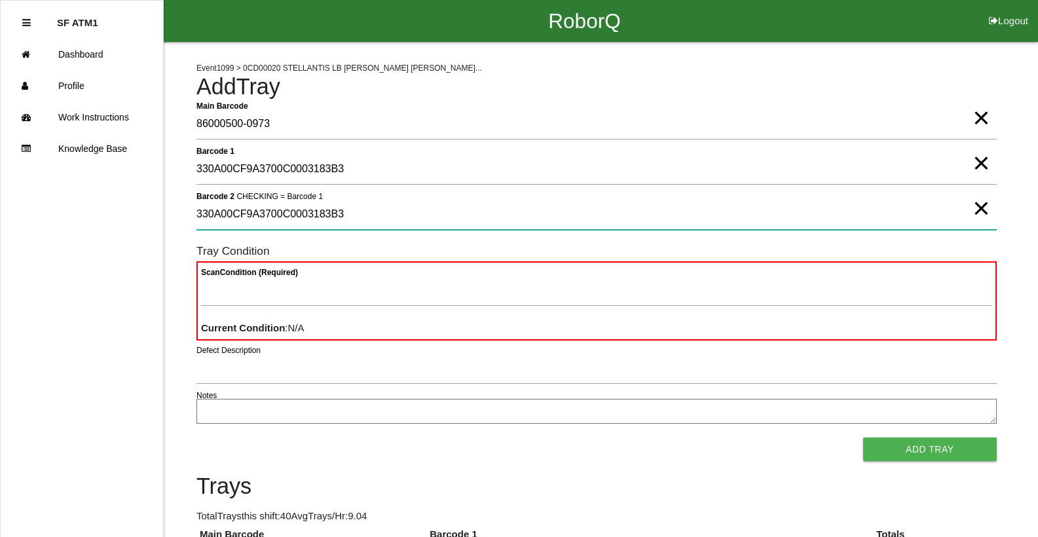
type 2 "330A00CF9A3700C0003183B3"
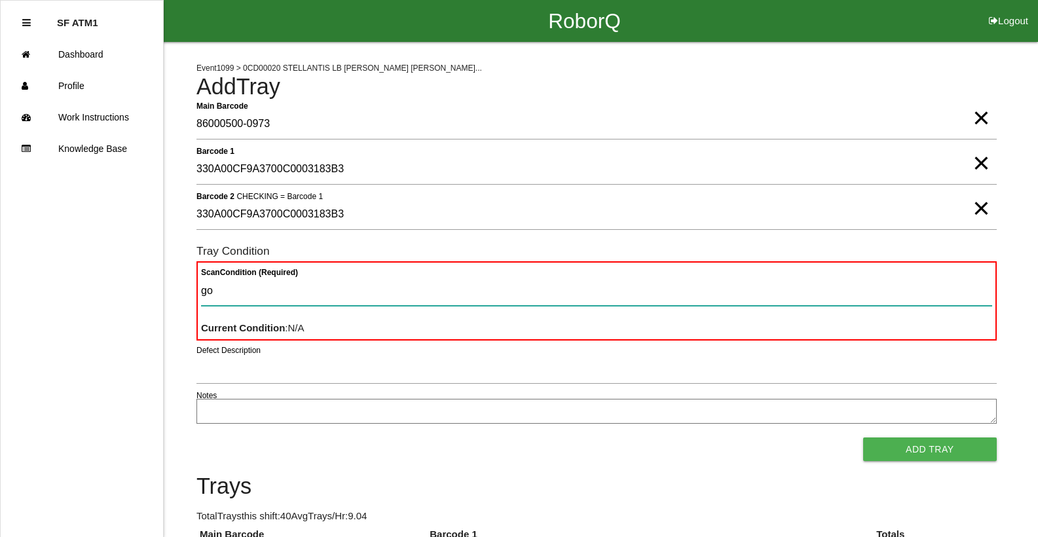
type Condition "goo"
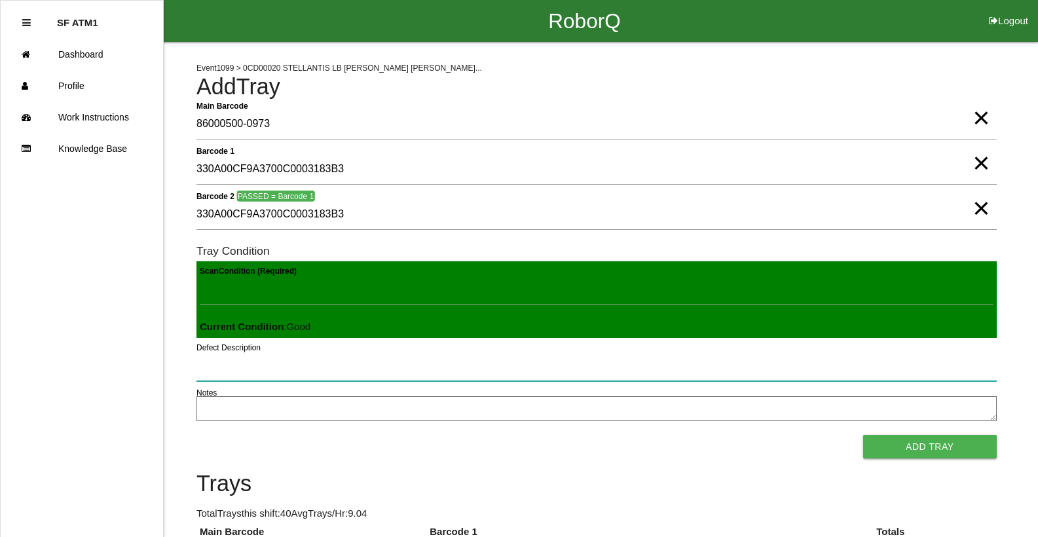
click at [863, 435] on button "Add Tray" at bounding box center [930, 447] width 134 height 24
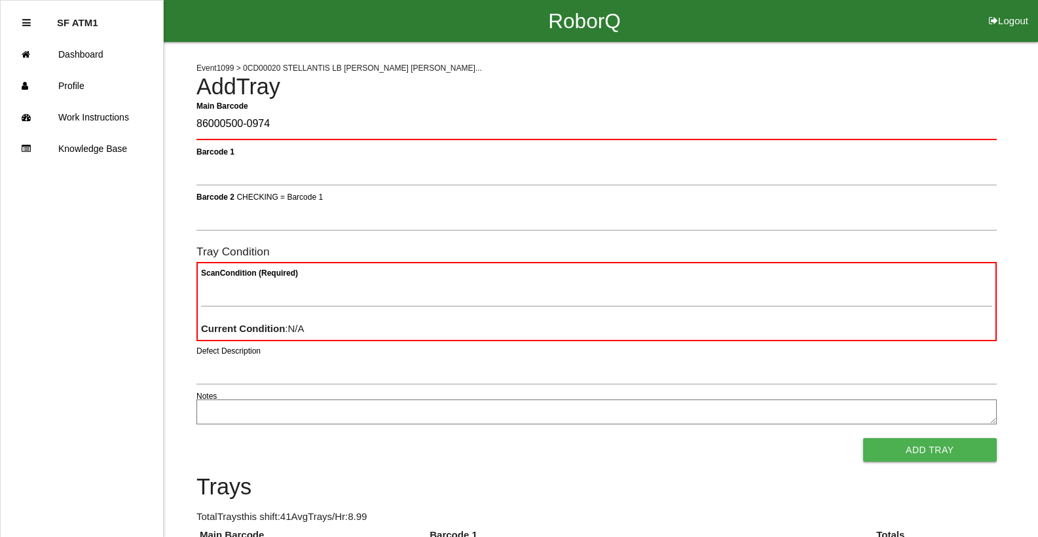
type Barcode "86000500-0974"
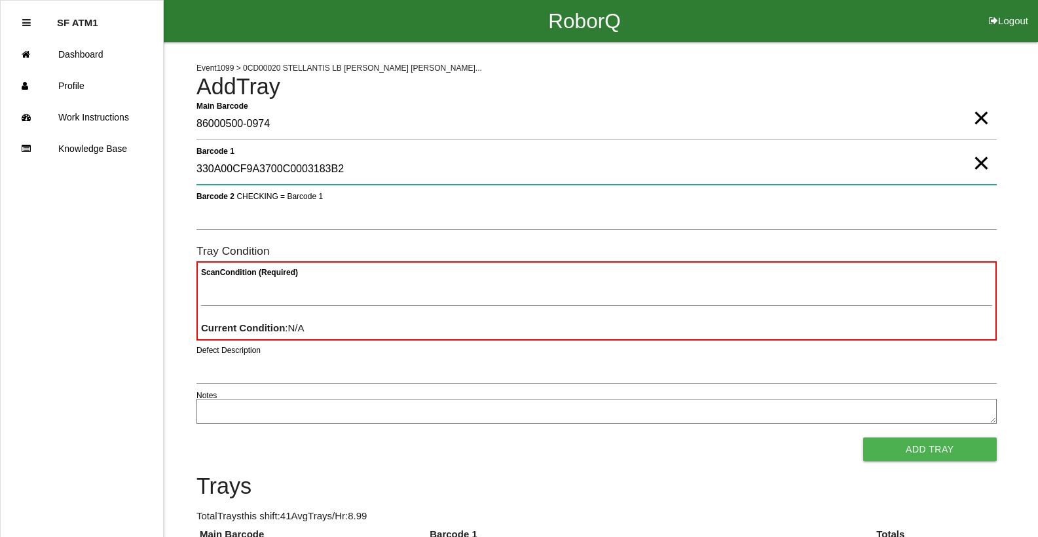
type 1 "330A00CF9A3700C0003183B2"
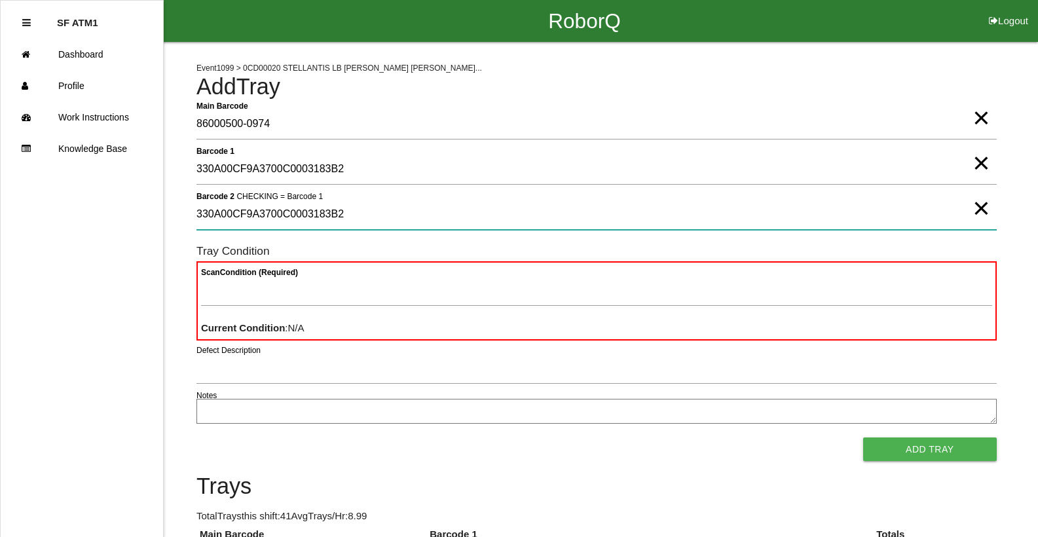
type 2 "330A00CF9A3700C0003183B2"
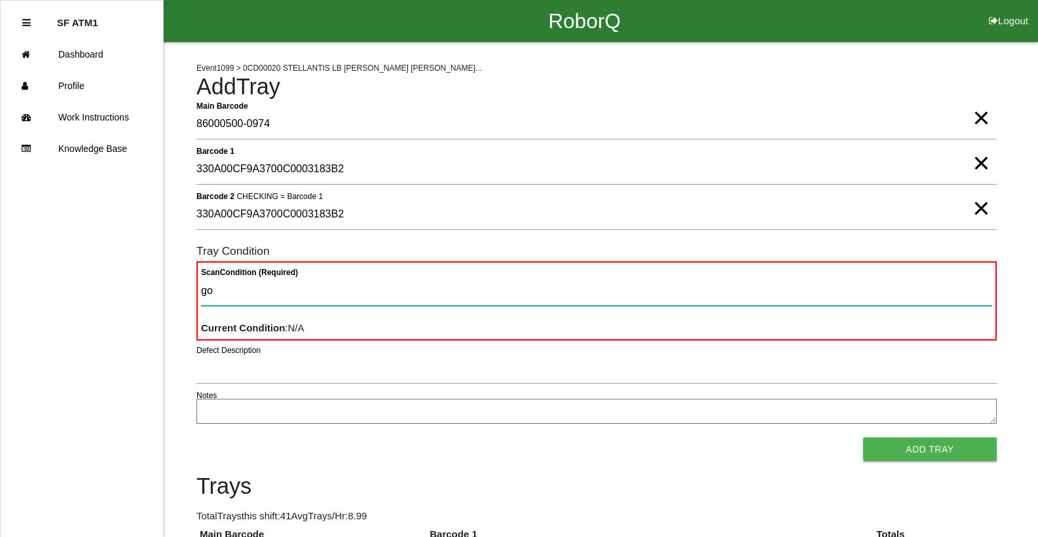
type Condition "goo"
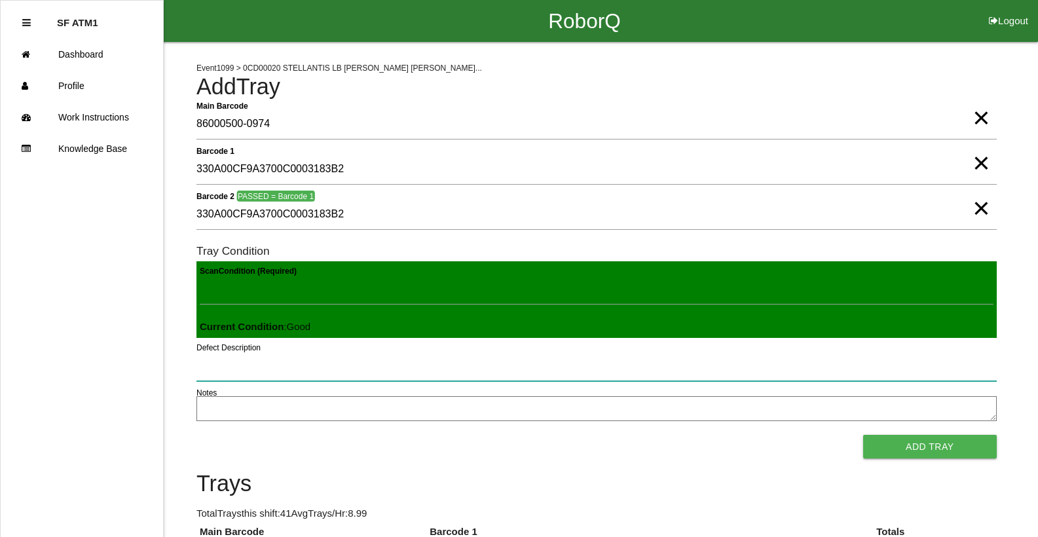
click at [863, 435] on button "Add Tray" at bounding box center [930, 447] width 134 height 24
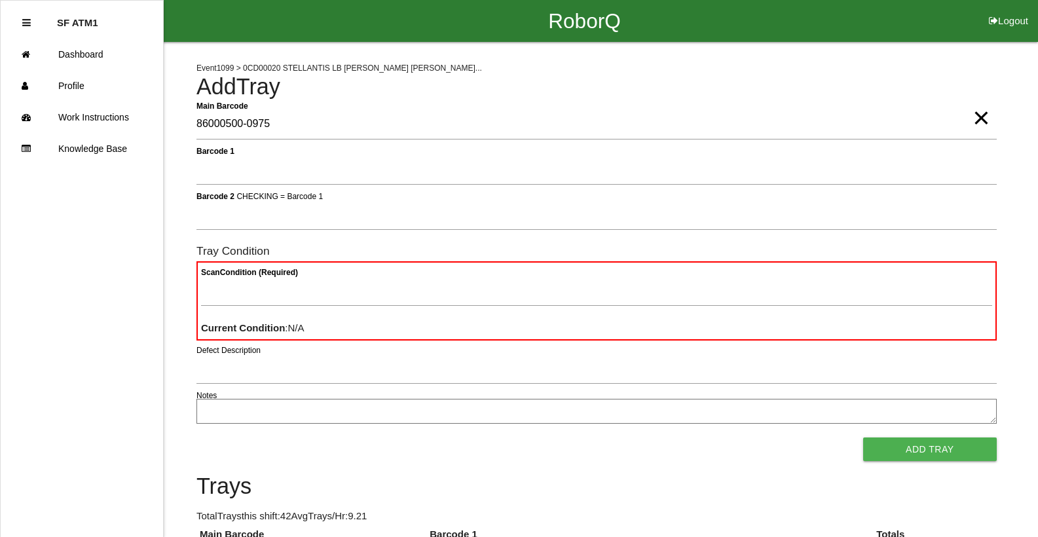
type Barcode "86000500-0975"
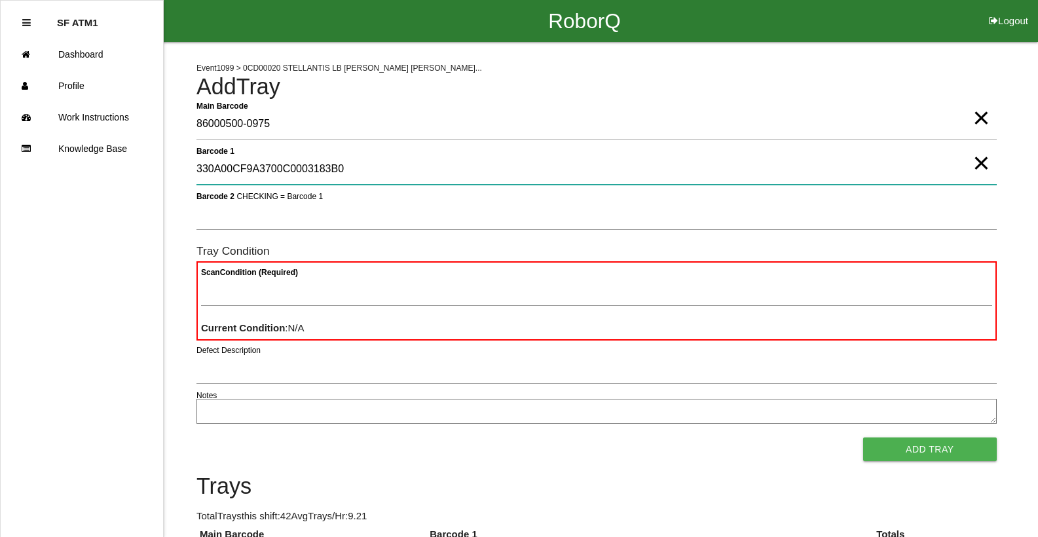
type 1 "330A00CF9A3700C0003183B0"
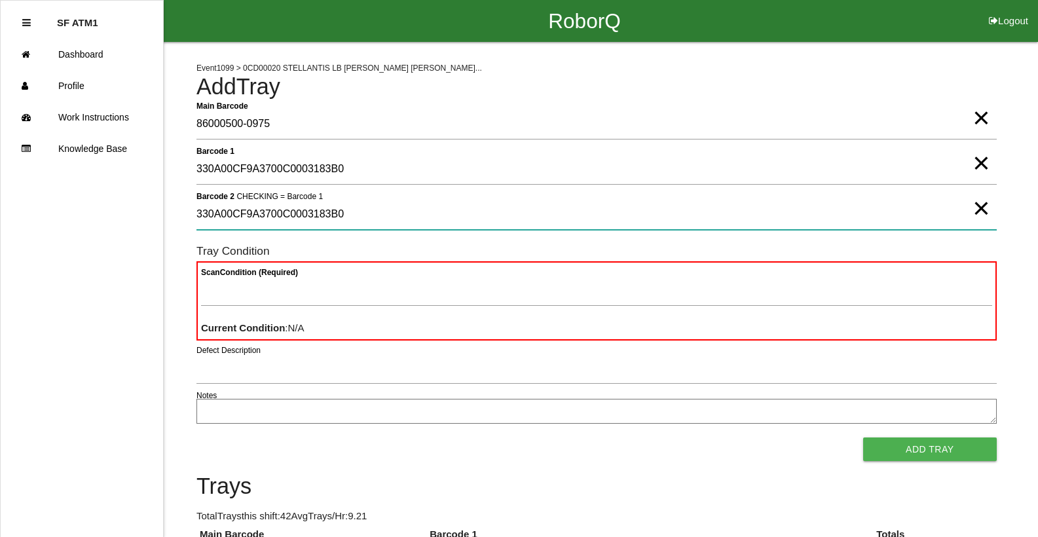
type 2 "330A00CF9A3700C0003183B0"
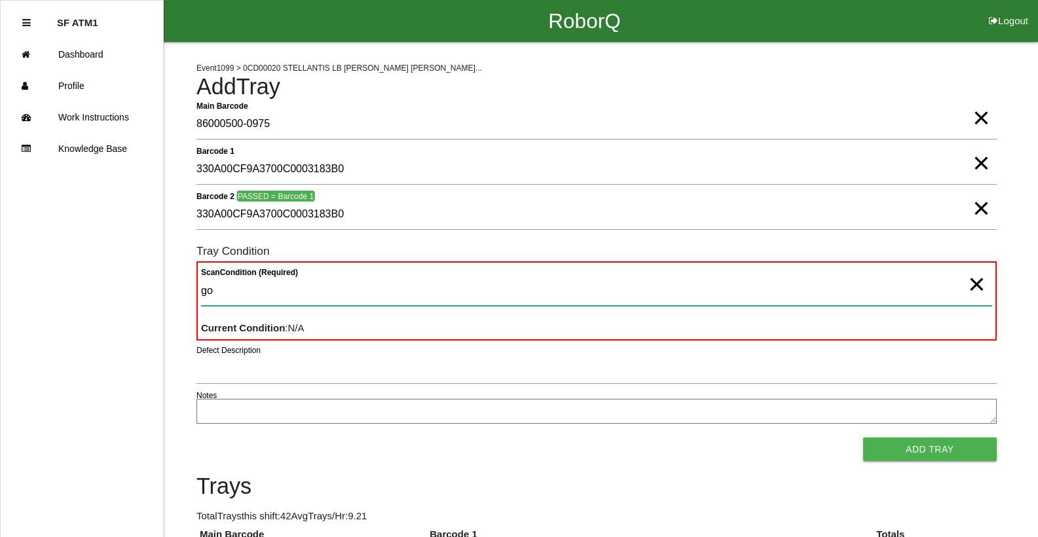
type Condition "goo"
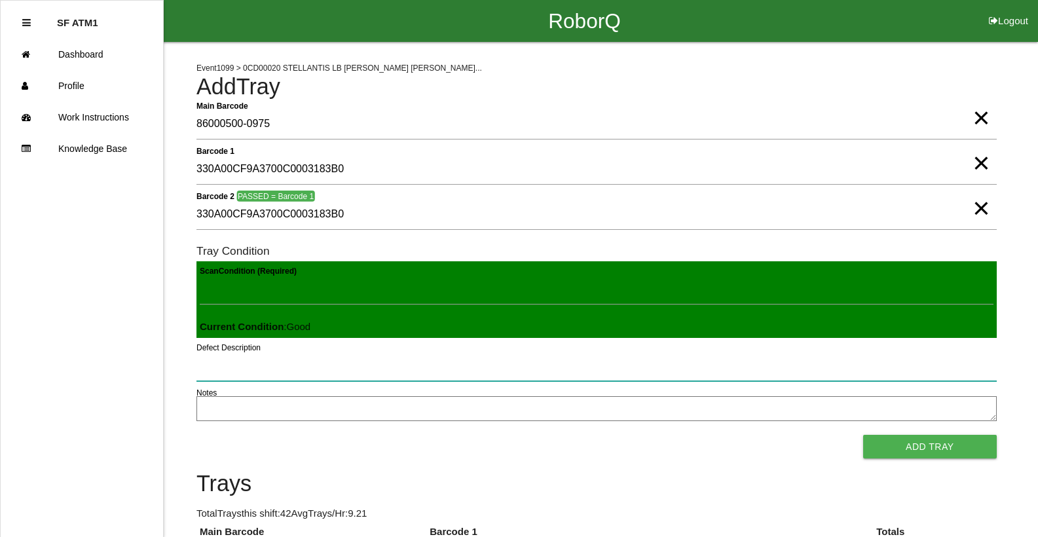
click at [863, 435] on button "Add Tray" at bounding box center [930, 447] width 134 height 24
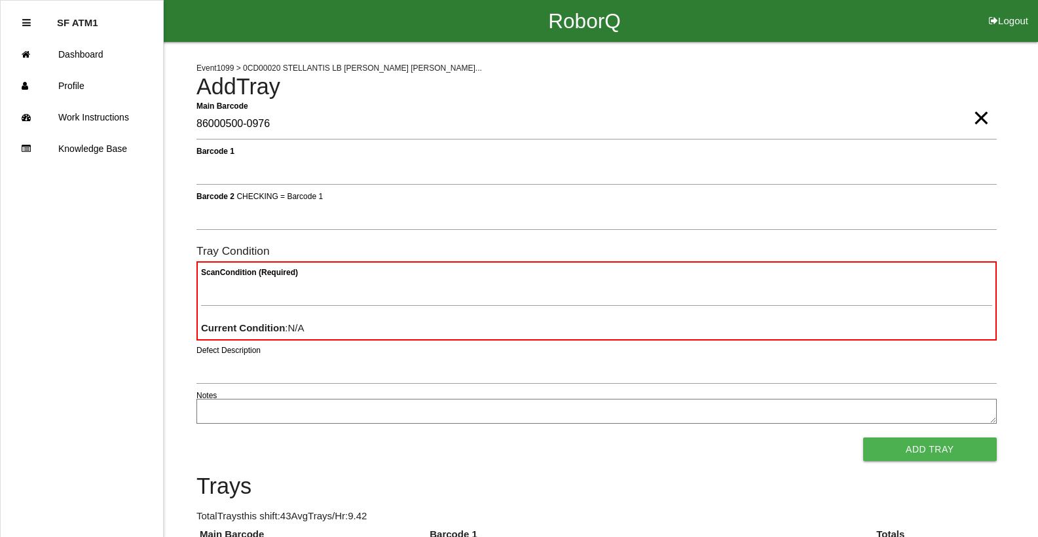
type Barcode "86000500-0976"
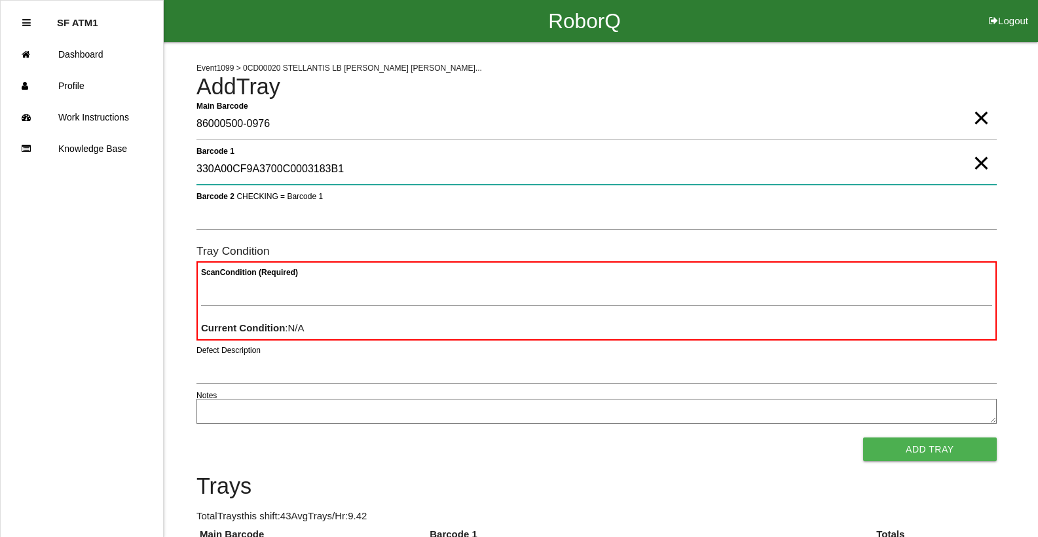
type 1 "330A00CF9A3700C0003183B1"
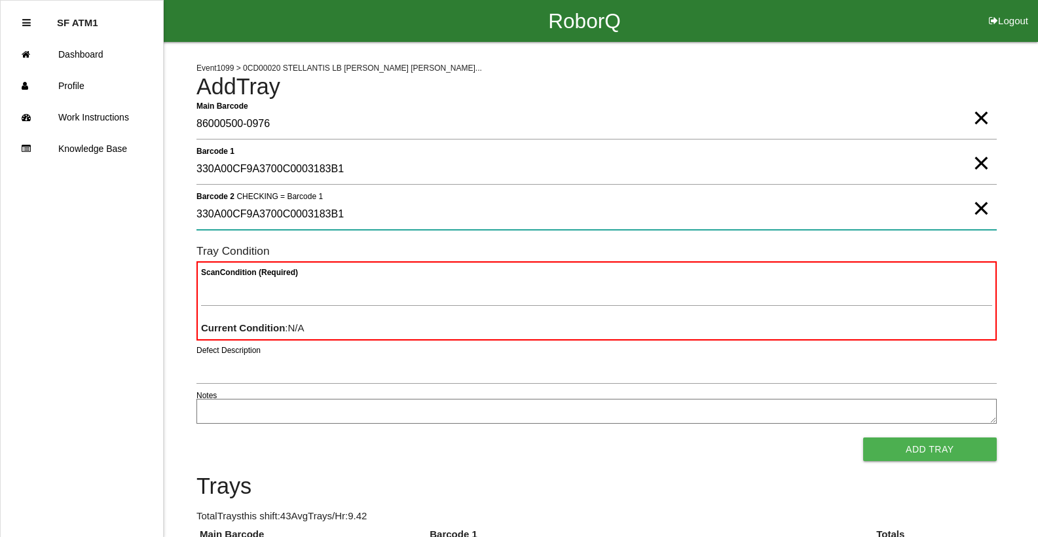
type 2 "330A00CF9A3700C0003183B1"
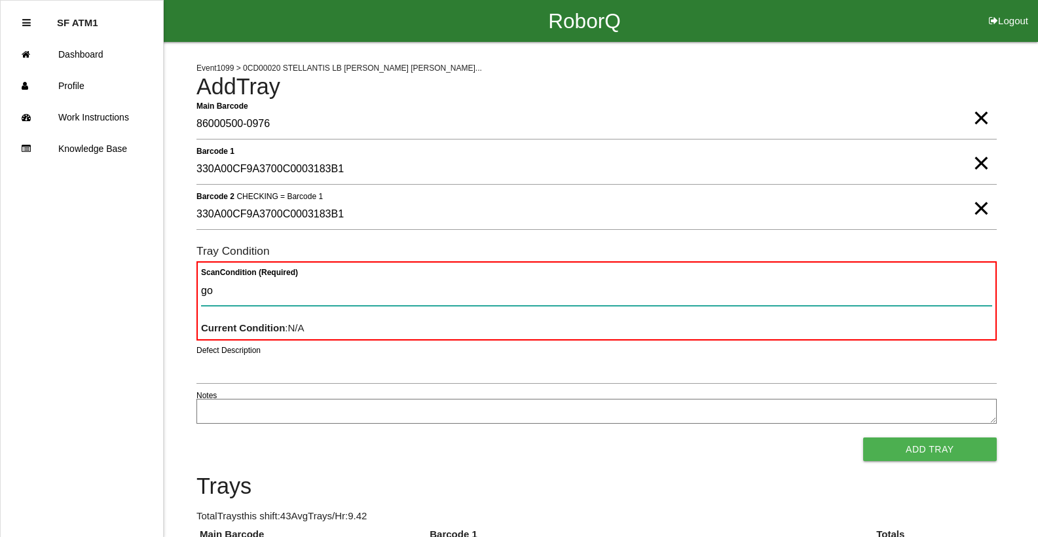
type Condition "goo"
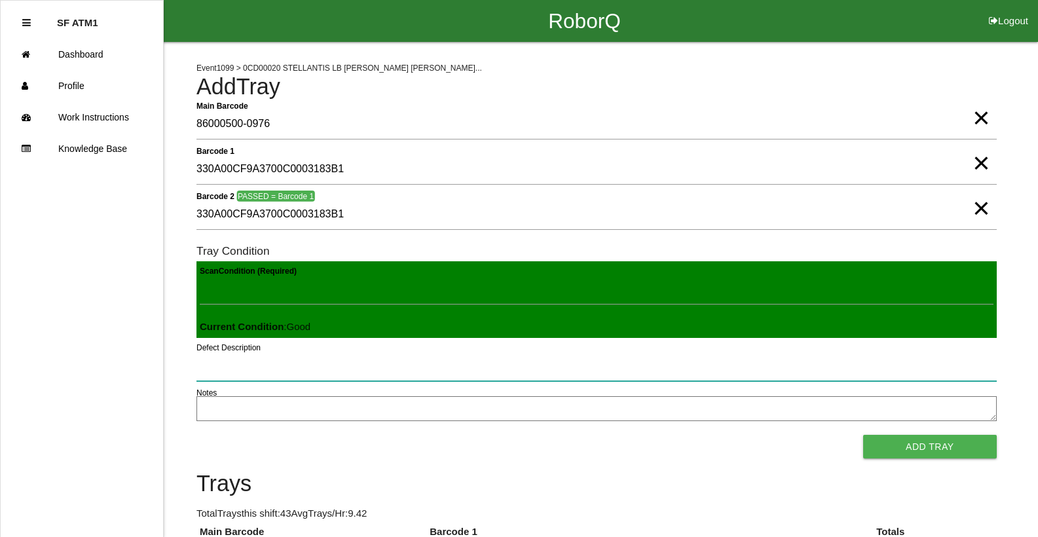
click at [863, 435] on button "Add Tray" at bounding box center [930, 447] width 134 height 24
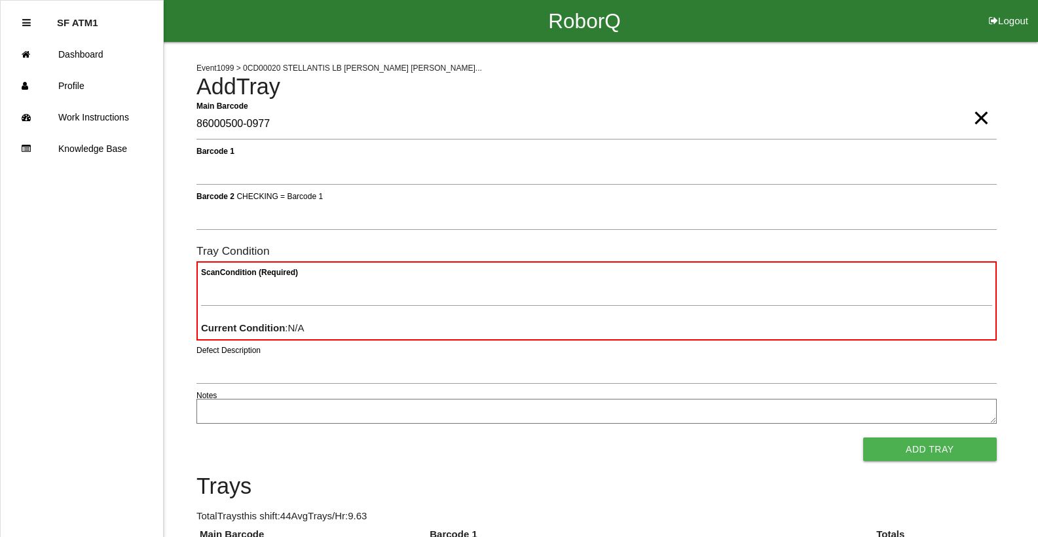
type Barcode "86000500-0977"
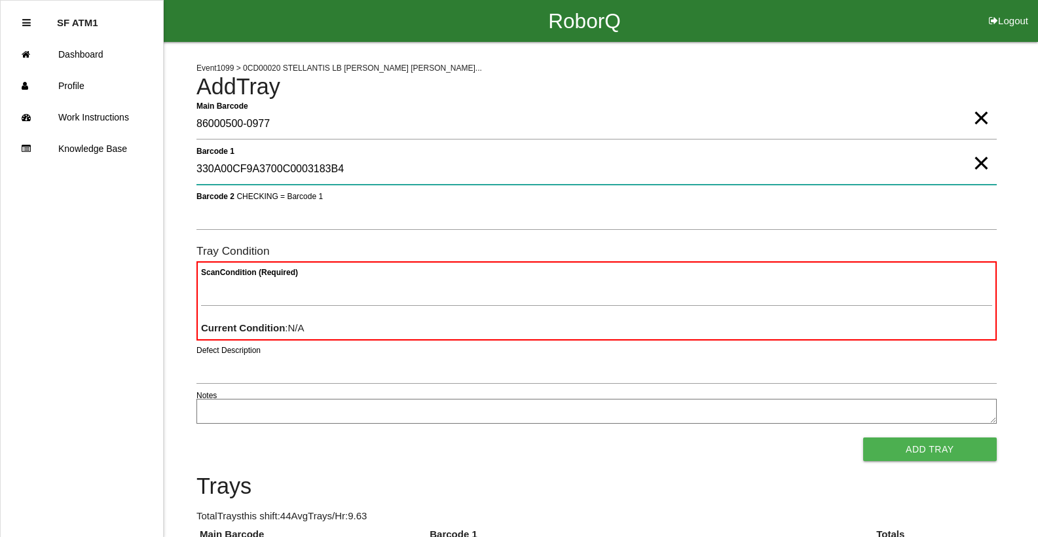
type 1 "330A00CF9A3700C0003183B4"
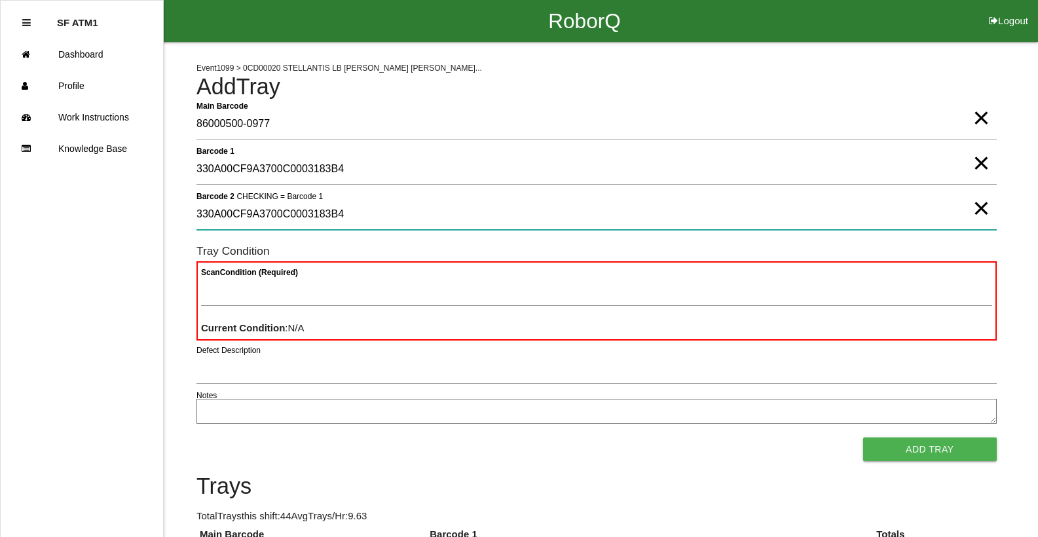
type 2 "330A00CF9A3700C0003183B4"
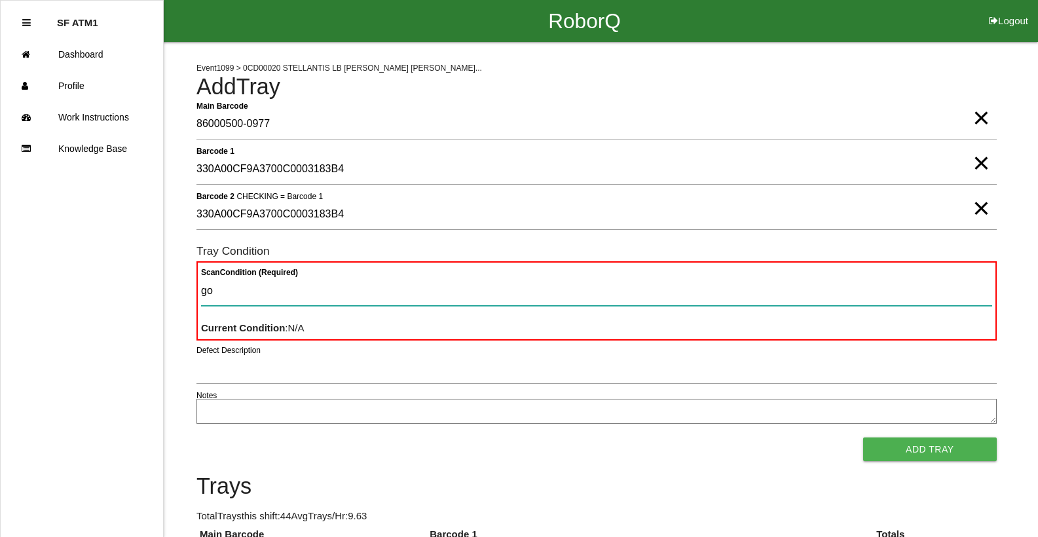
type Condition "goo"
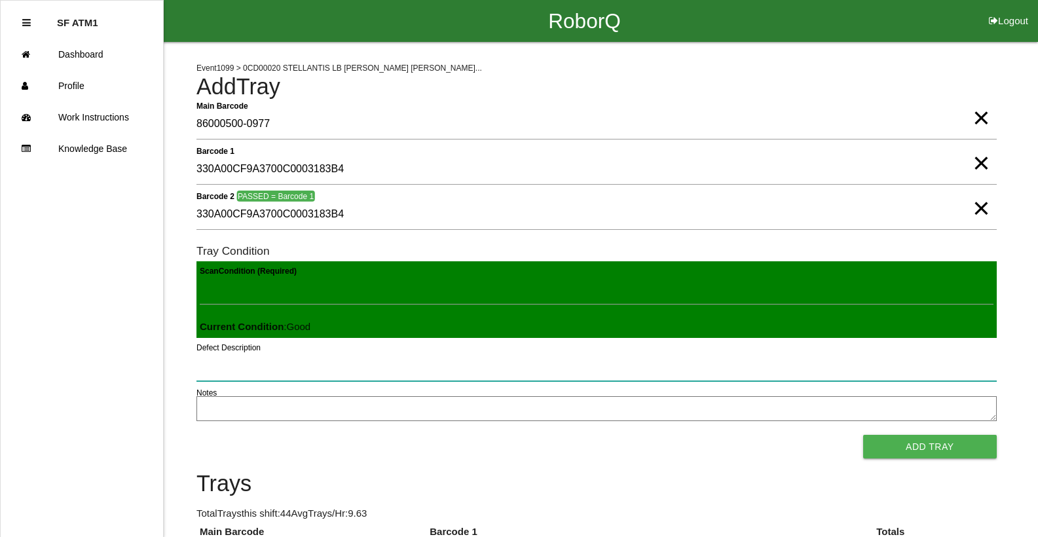
click at [863, 435] on button "Add Tray" at bounding box center [930, 447] width 134 height 24
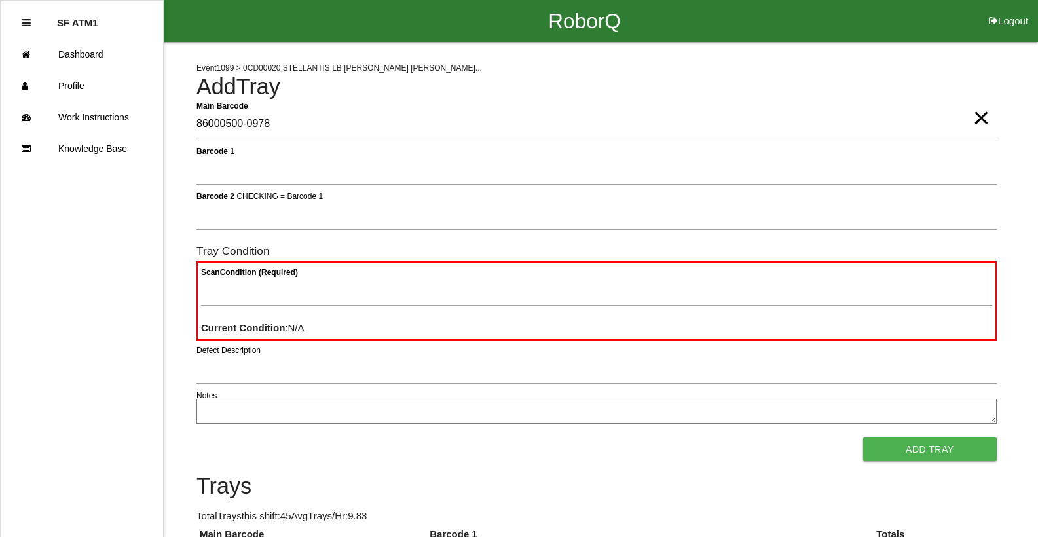
type Barcode "86000500-0978"
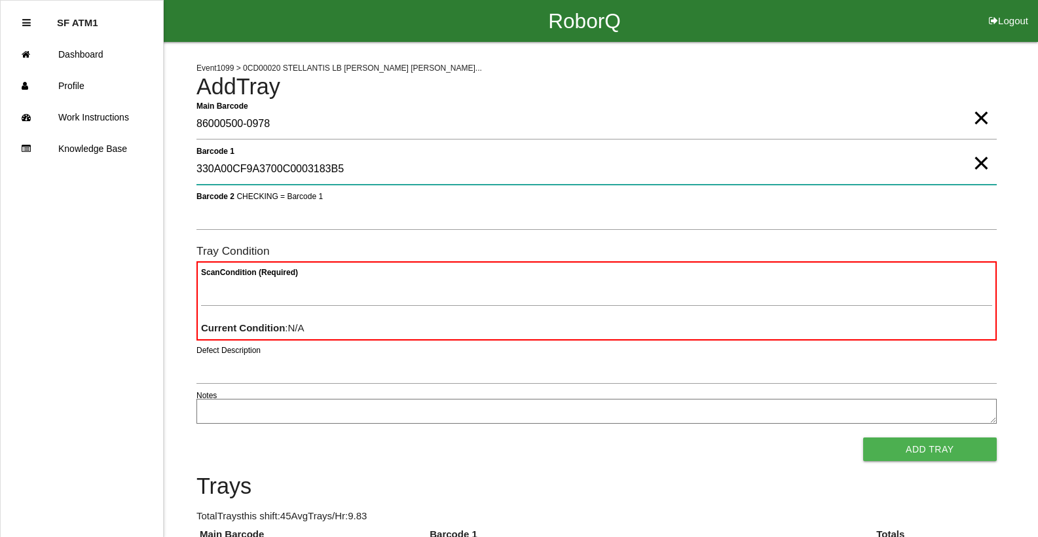
type 1 "330A00CF9A3700C0003183B5"
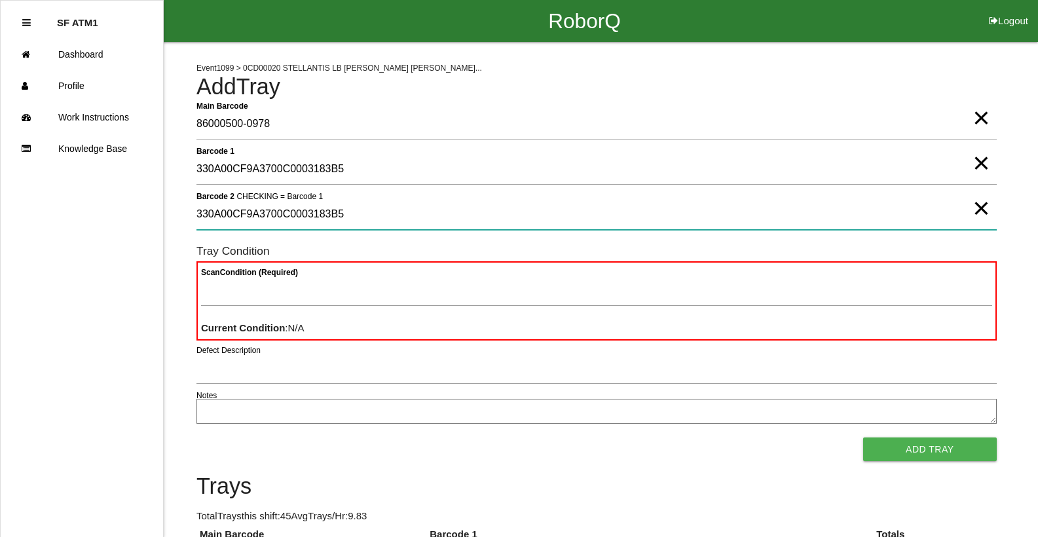
type 2 "330A00CF9A3700C0003183B5"
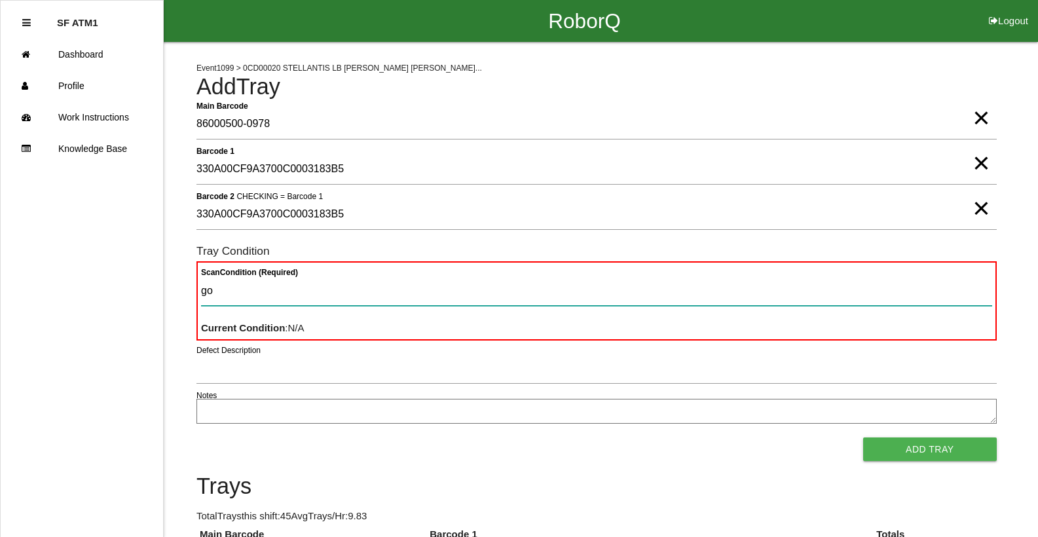
type Condition "goo"
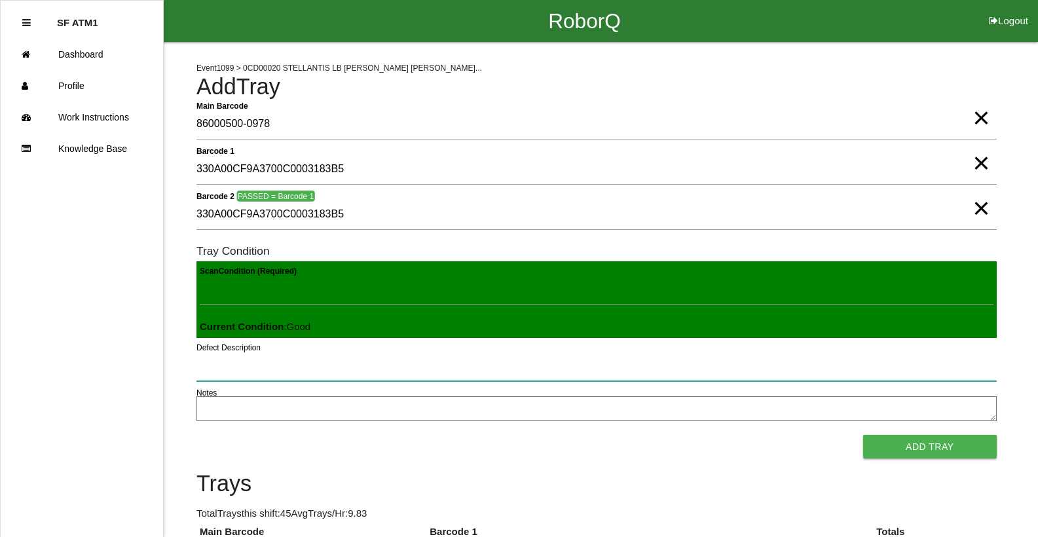
click at [863, 435] on button "Add Tray" at bounding box center [930, 447] width 134 height 24
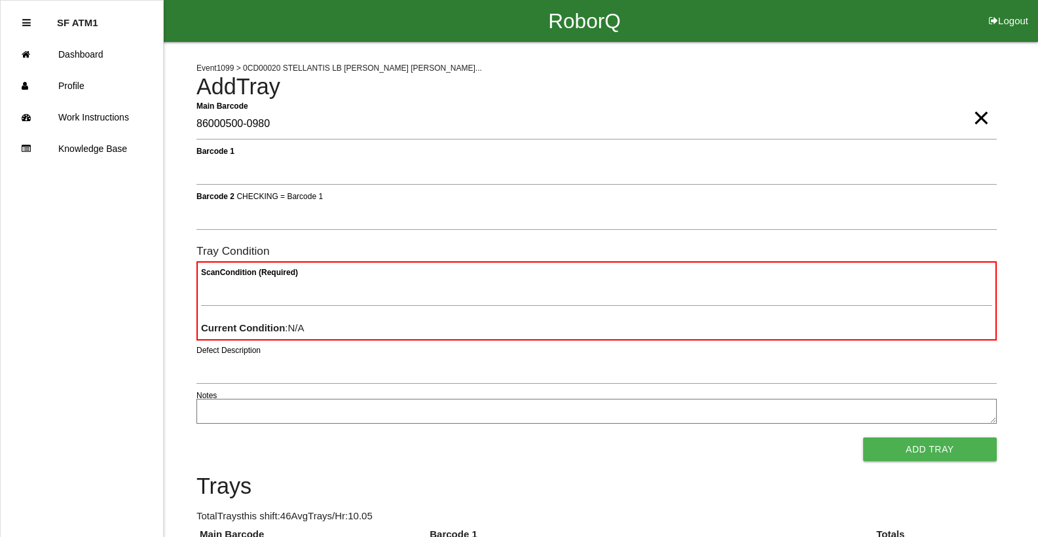
type Barcode "86000500-0980"
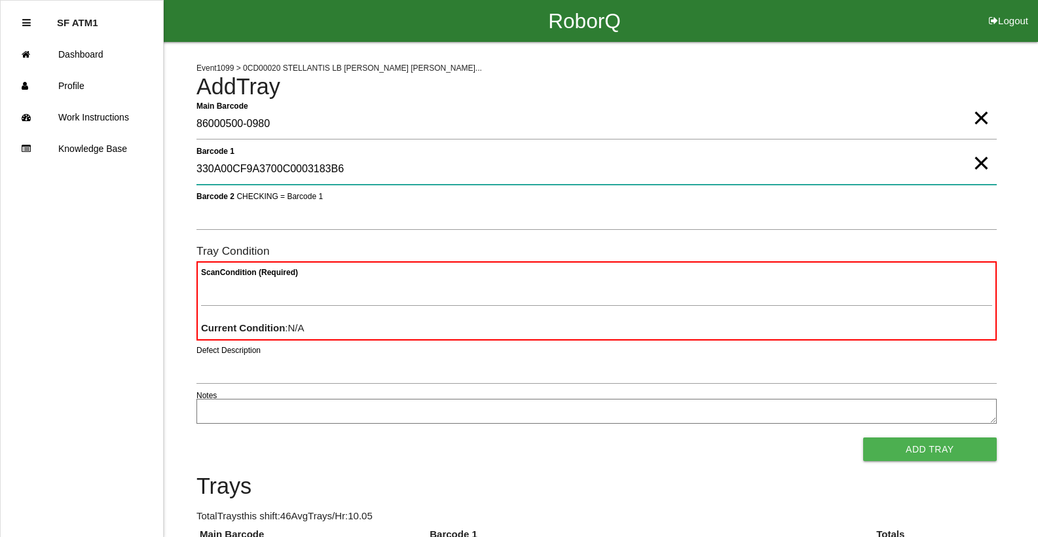
type 1 "330A00CF9A3700C0003183B6"
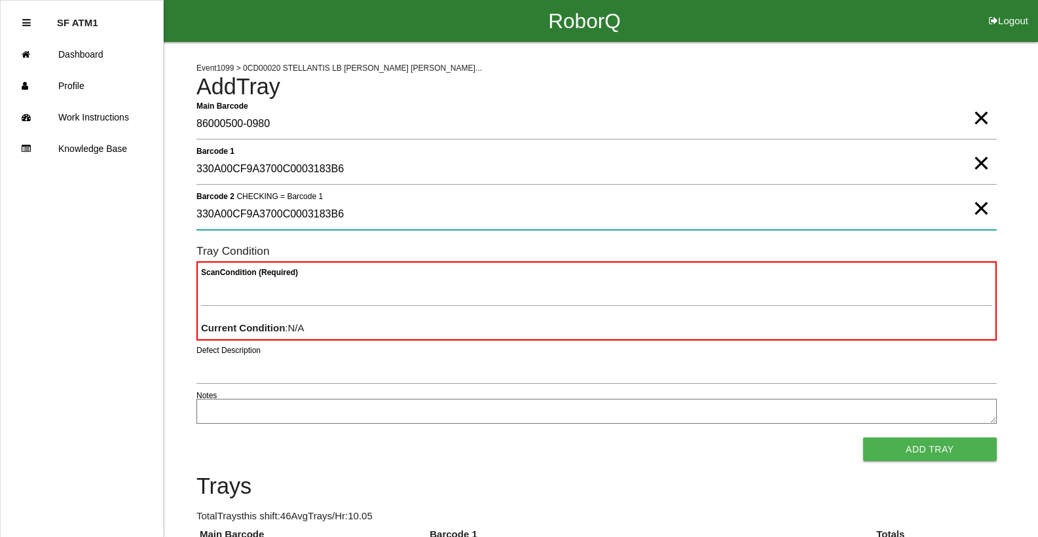
type 2 "330A00CF9A3700C0003183B6"
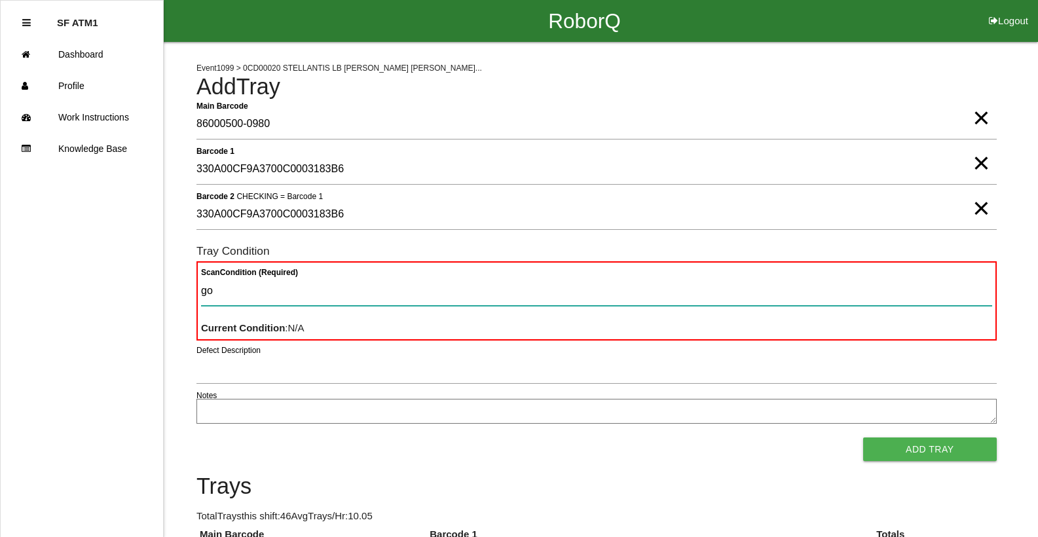
type Condition "goo"
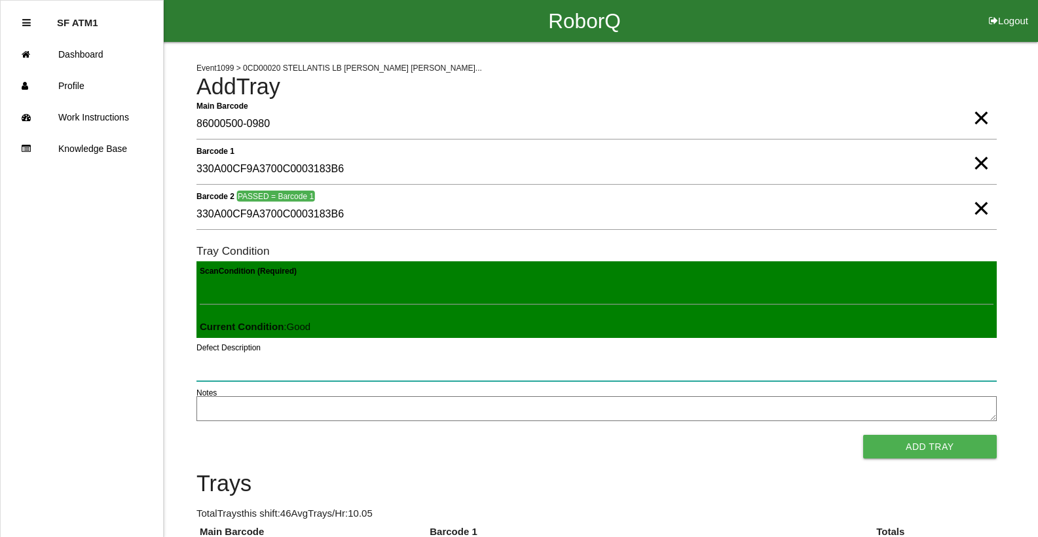
click at [863, 435] on button "Add Tray" at bounding box center [930, 447] width 134 height 24
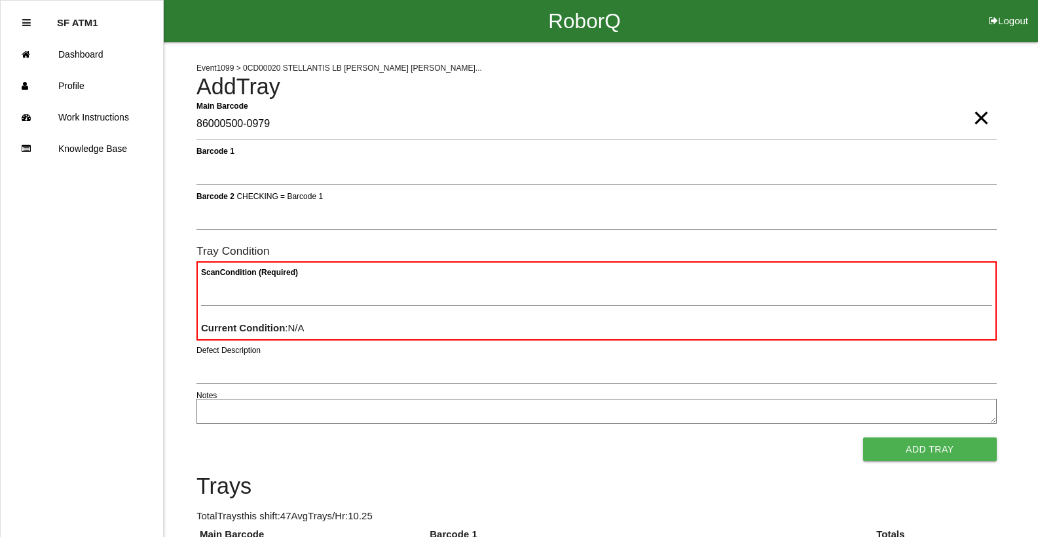
type Barcode "86000500-0979"
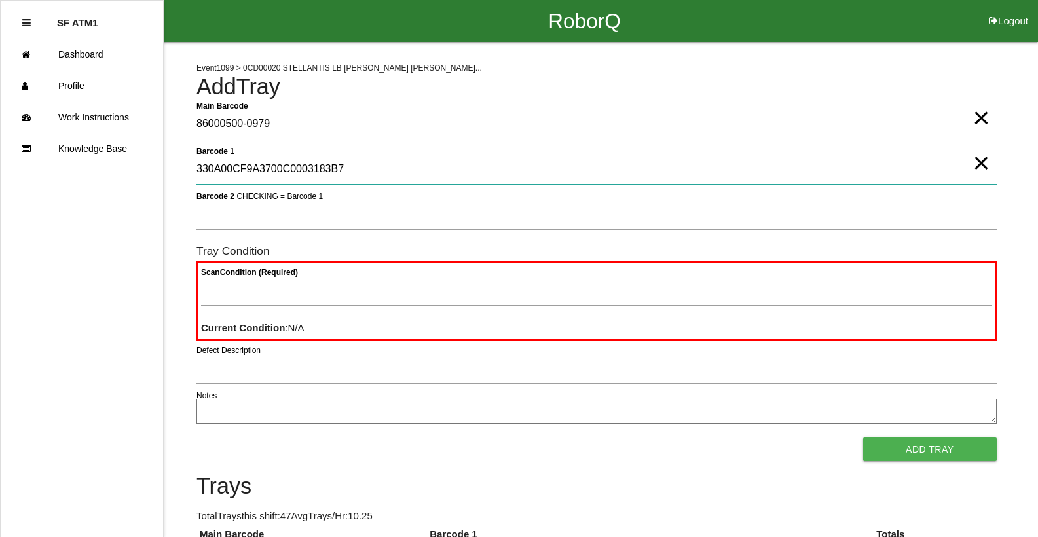
type 1 "330A00CF9A3700C0003183B7"
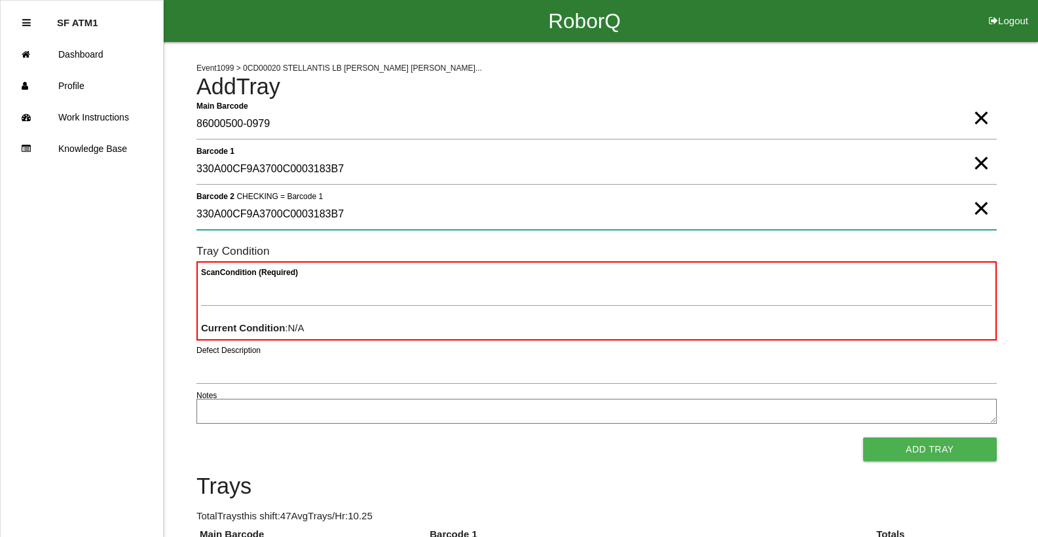
type 2 "330A00CF9A3700C0003183B7"
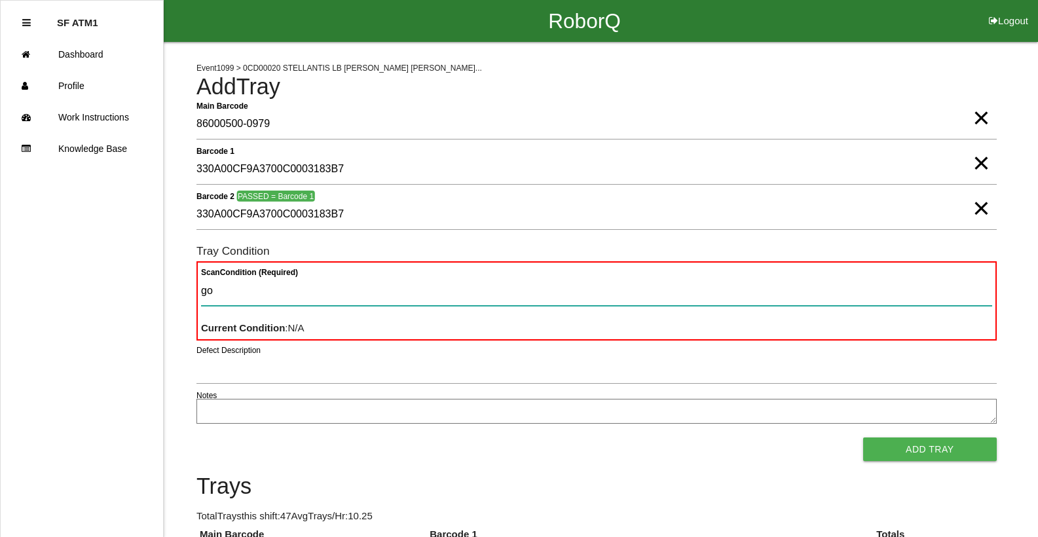
type Condition "goo"
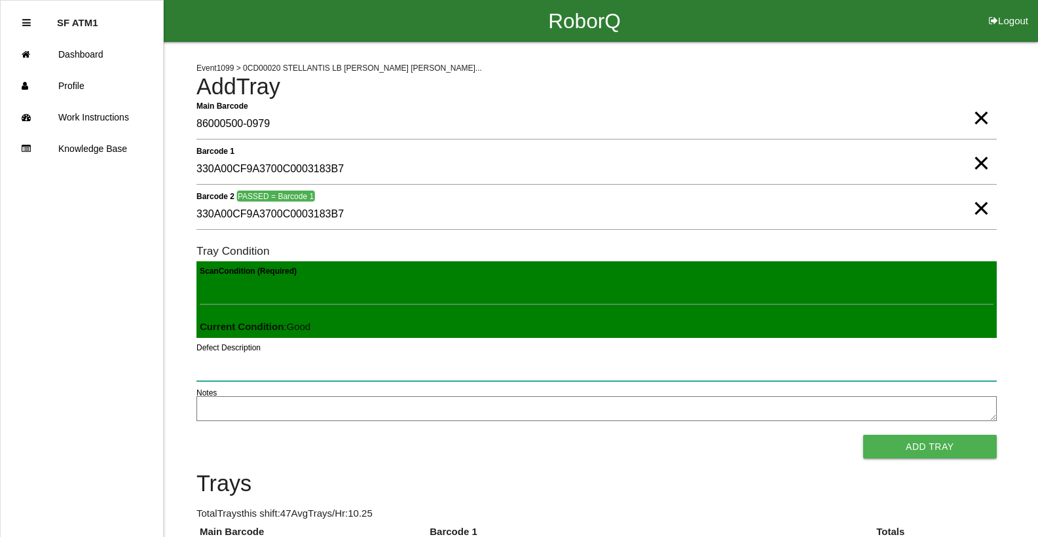
click at [863, 435] on button "Add Tray" at bounding box center [930, 447] width 134 height 24
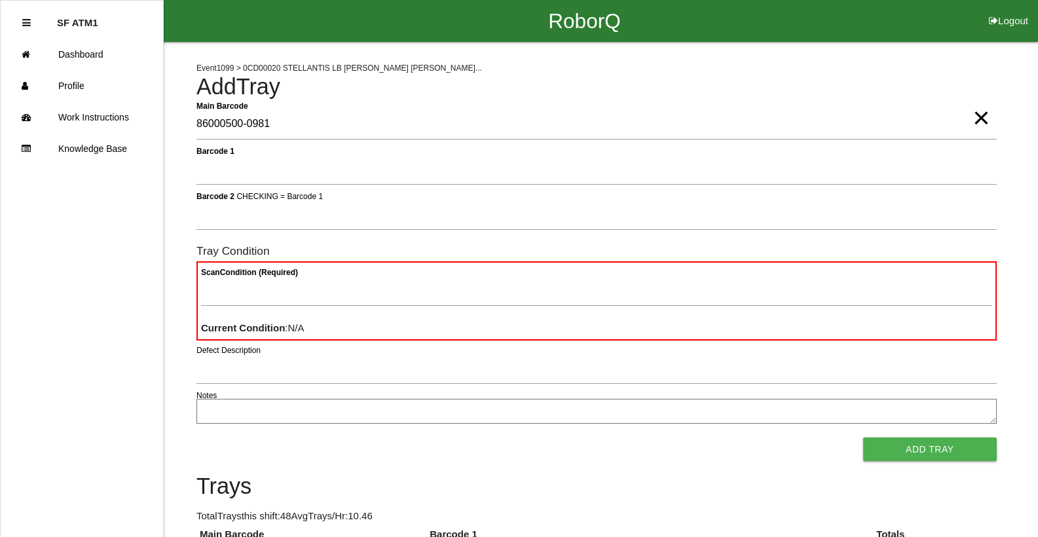
type Barcode "86000500-0981"
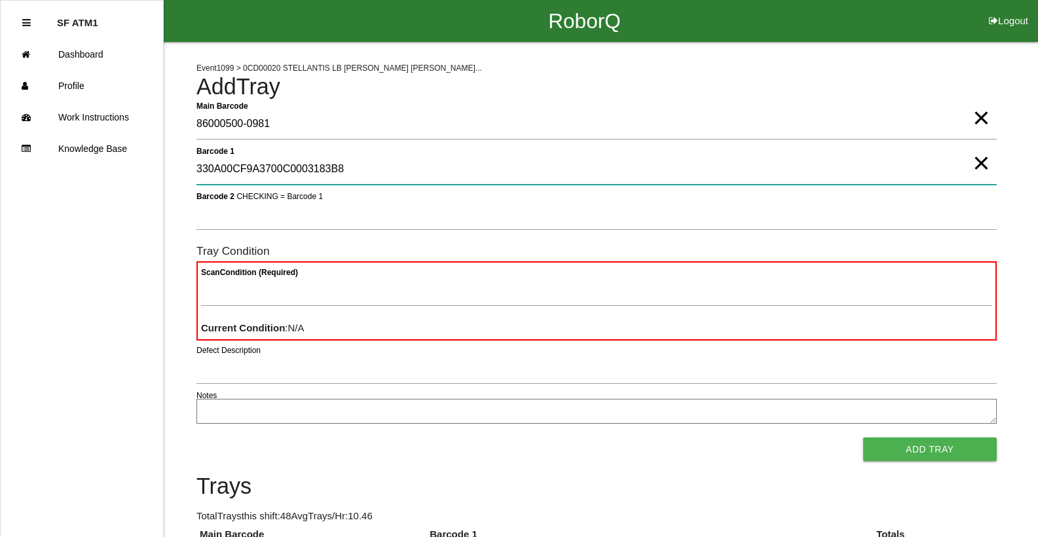
type 1 "330A00CF9A3700C0003183B8"
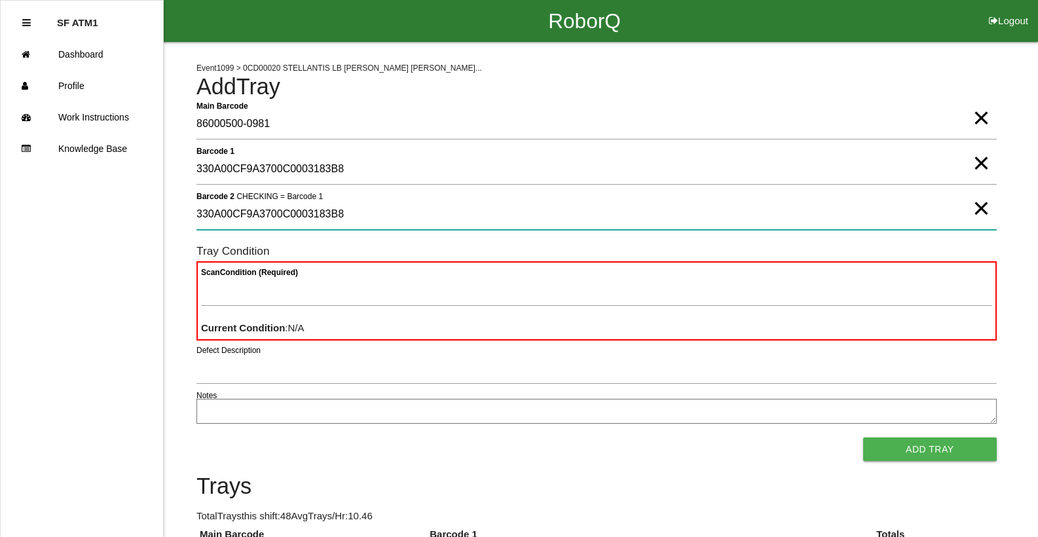
type 2 "330A00CF9A3700C0003183B8"
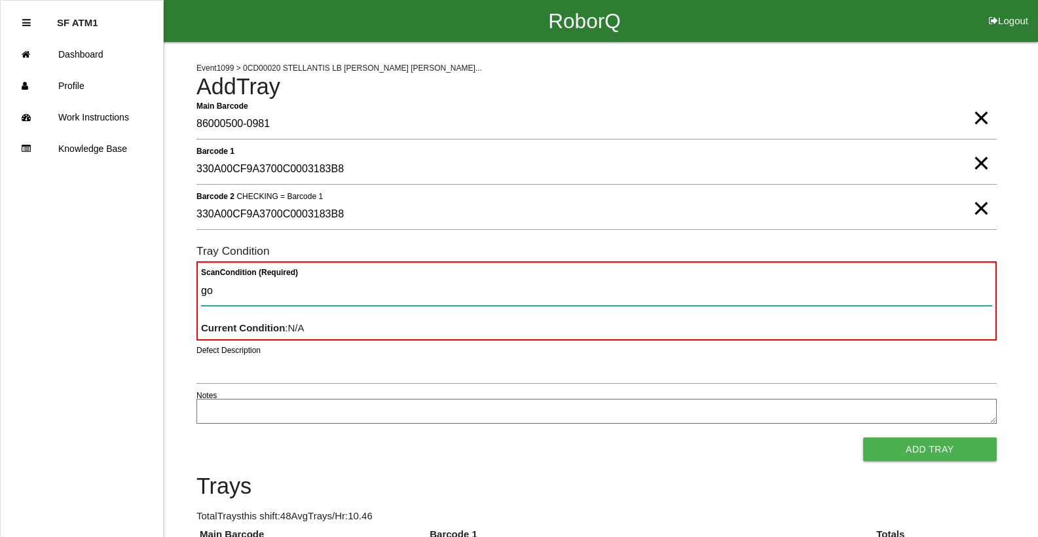
type Condition "goo"
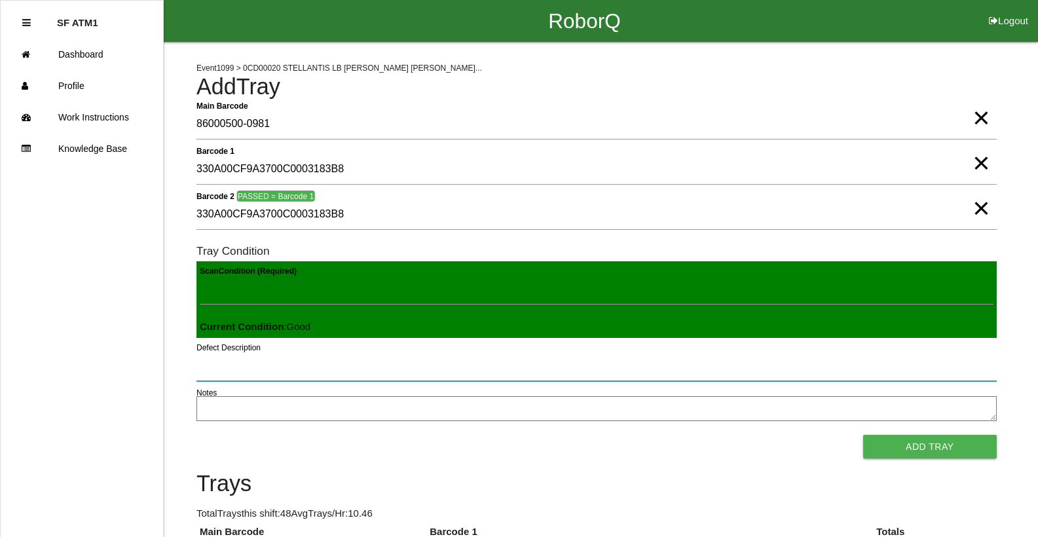
click at [863, 435] on button "Add Tray" at bounding box center [930, 447] width 134 height 24
